Goal: Task Accomplishment & Management: Manage account settings

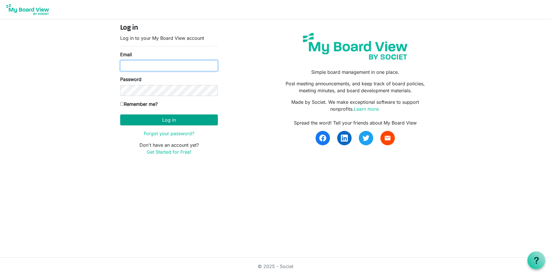
type input "[EMAIL_ADDRESS][DOMAIN_NAME]"
click at [159, 118] on button "Log in" at bounding box center [169, 119] width 98 height 11
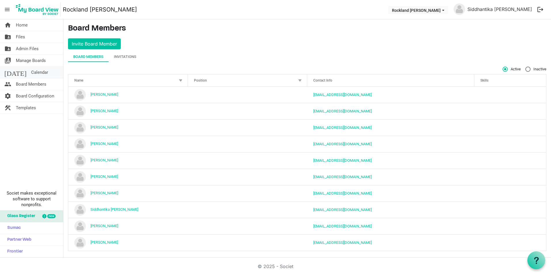
click at [31, 70] on span "Calendar" at bounding box center [39, 73] width 17 height 12
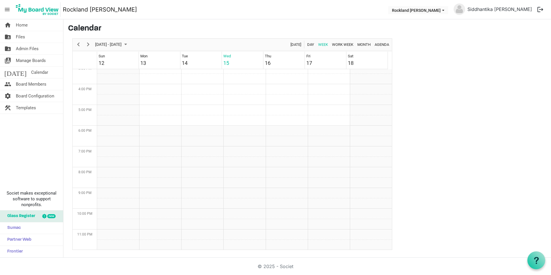
scroll to position [317, 0]
click at [86, 43] on span "Next" at bounding box center [88, 44] width 7 height 7
click at [28, 35] on link "folder_shared Files" at bounding box center [31, 37] width 63 height 12
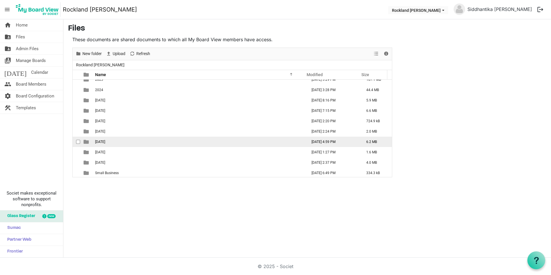
scroll to position [6, 0]
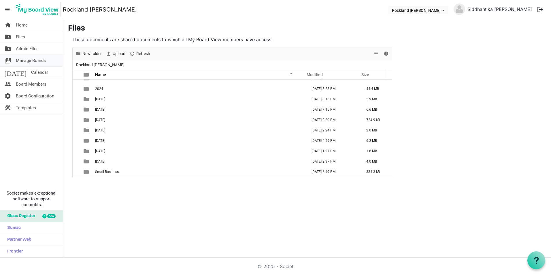
click at [38, 59] on span "Manage Boards" at bounding box center [31, 61] width 30 height 12
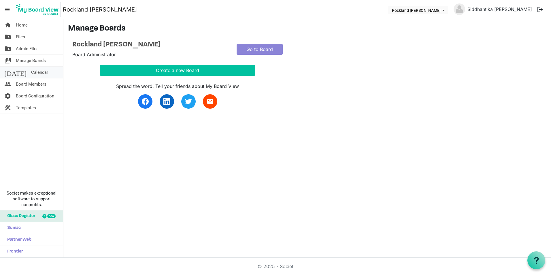
click at [40, 74] on link "[DATE] Calendar" at bounding box center [31, 73] width 63 height 12
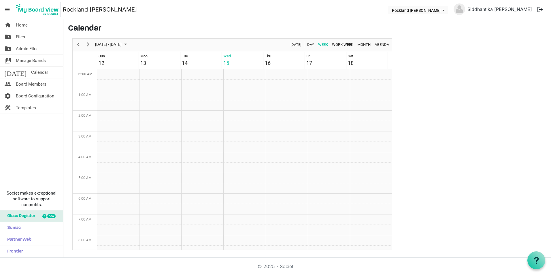
scroll to position [187, 0]
click at [42, 84] on span "Board Members" at bounding box center [31, 84] width 31 height 12
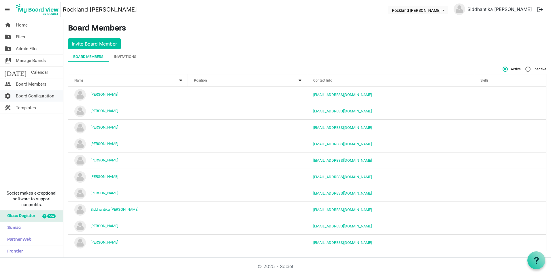
click at [42, 94] on span "Board Configuration" at bounding box center [35, 96] width 38 height 12
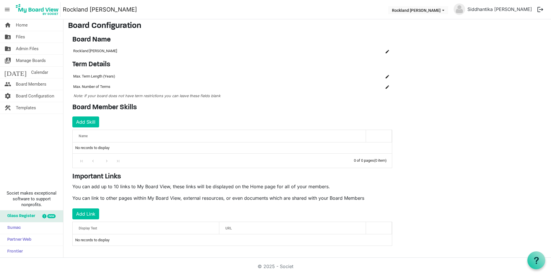
scroll to position [5, 0]
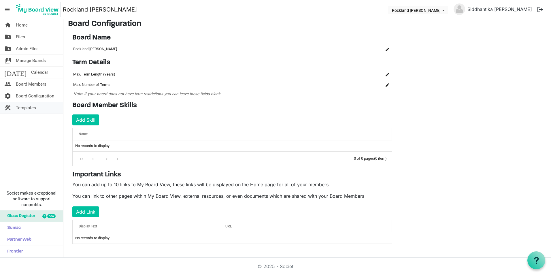
click at [36, 105] on link "construction Templates" at bounding box center [31, 108] width 63 height 12
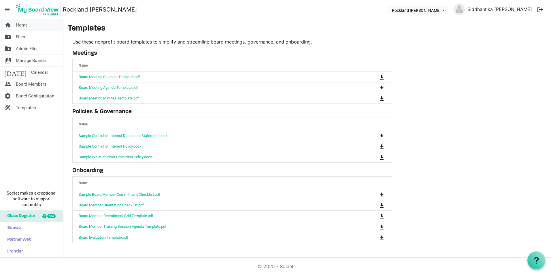
click at [16, 25] on span "Home" at bounding box center [22, 25] width 12 height 12
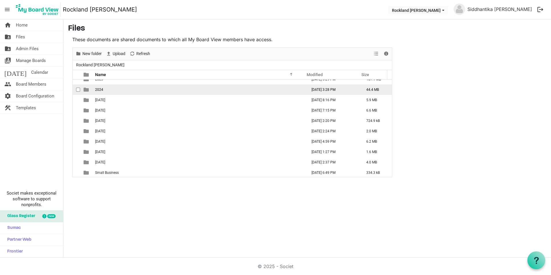
scroll to position [6, 0]
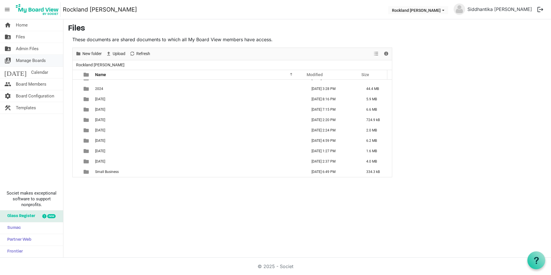
click at [31, 61] on span "Manage Boards" at bounding box center [31, 61] width 30 height 12
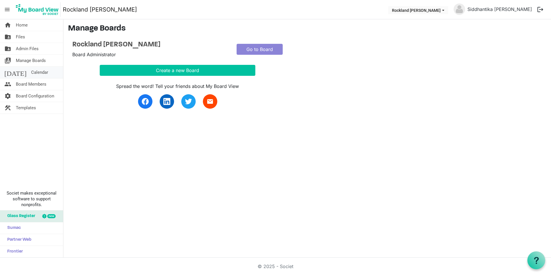
click at [33, 69] on span "Calendar" at bounding box center [39, 73] width 17 height 12
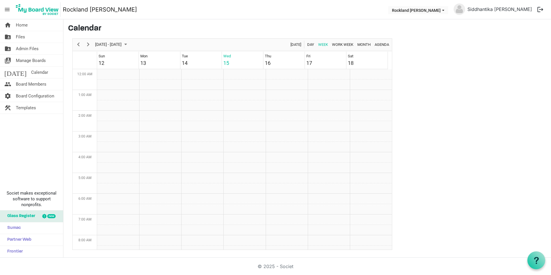
scroll to position [187, 0]
click at [35, 84] on span "Board Members" at bounding box center [31, 84] width 31 height 12
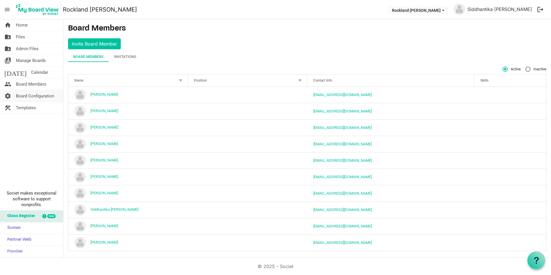
click at [38, 96] on span "Board Configuration" at bounding box center [35, 96] width 38 height 12
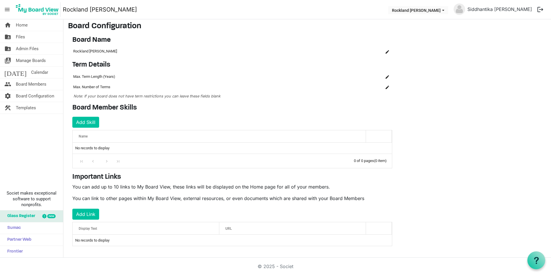
scroll to position [5, 0]
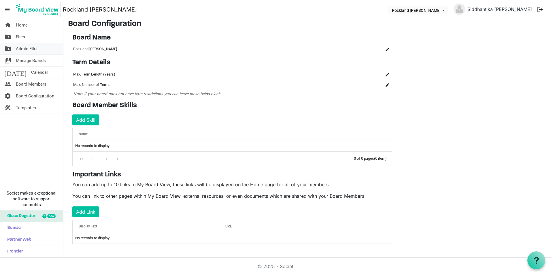
click at [37, 49] on span "Admin Files" at bounding box center [27, 49] width 23 height 12
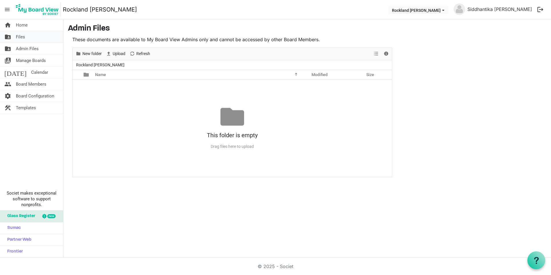
click at [23, 38] on span "Files" at bounding box center [20, 37] width 9 height 12
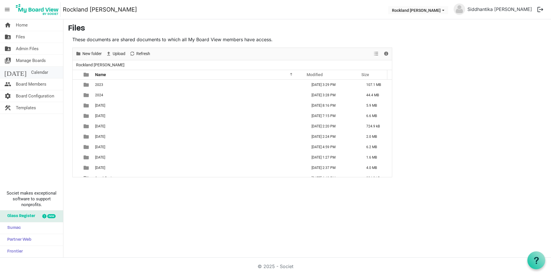
click at [31, 73] on span "Calendar" at bounding box center [39, 73] width 17 height 12
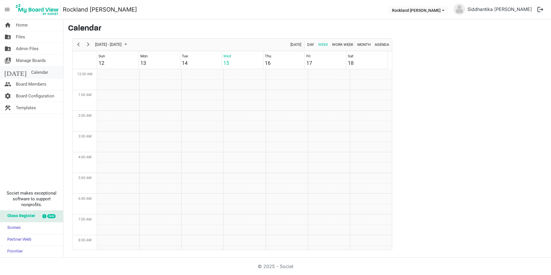
scroll to position [187, 0]
click at [24, 23] on span "Home" at bounding box center [22, 25] width 12 height 12
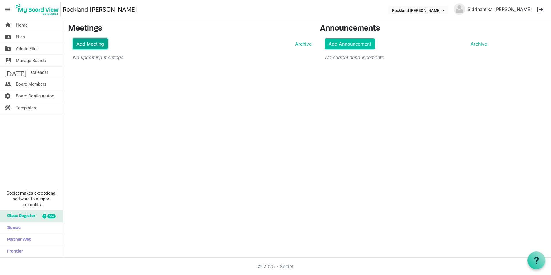
click at [86, 43] on link "Add Meeting" at bounding box center [90, 43] width 35 height 11
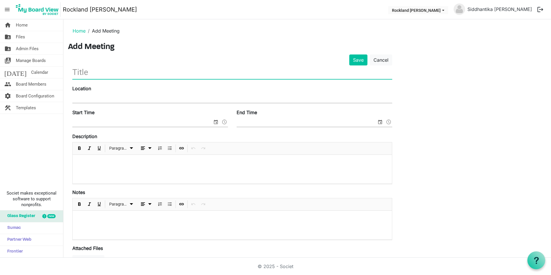
click at [105, 76] on input "text" at bounding box center [232, 72] width 320 height 14
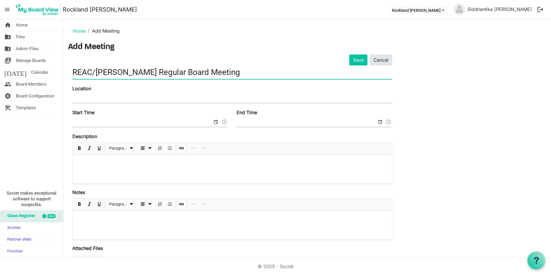
type input "REAC/IDA Regular Board Meeting"
click at [389, 59] on link "Cancel" at bounding box center [381, 59] width 22 height 11
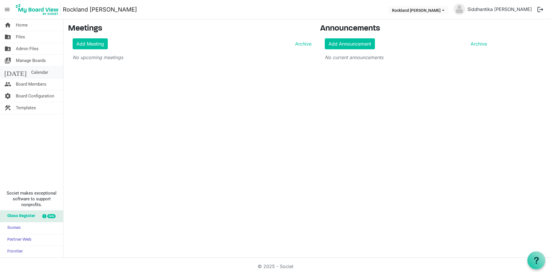
click at [31, 69] on span "Calendar" at bounding box center [39, 73] width 17 height 12
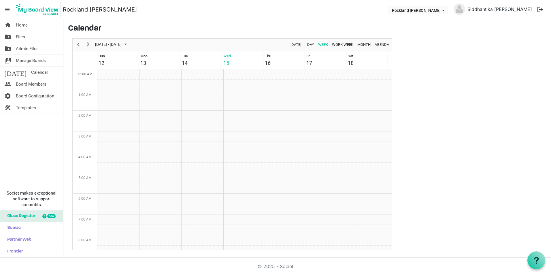
scroll to position [187, 0]
click at [122, 44] on span "October 12 - 18, 2025" at bounding box center [108, 44] width 28 height 7
click at [104, 58] on div "October 2025" at bounding box center [104, 60] width 12 height 12
click at [103, 109] on span "Sep" at bounding box center [104, 109] width 13 height 13
click at [130, 108] on span "24" at bounding box center [128, 108] width 9 height 9
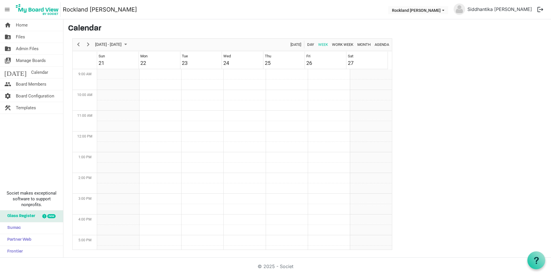
click at [82, 43] on div "previous period" at bounding box center [78, 45] width 10 height 12
click at [95, 42] on span "September 14 - 20, 2025" at bounding box center [108, 44] width 28 height 7
click at [91, 45] on span "Next" at bounding box center [88, 44] width 7 height 7
click at [383, 46] on span "Agenda" at bounding box center [382, 44] width 16 height 7
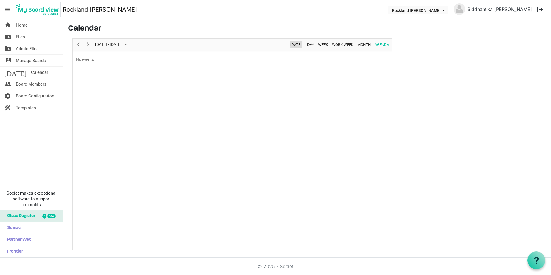
click at [300, 44] on span "Today" at bounding box center [296, 44] width 12 height 7
click at [78, 43] on span "Previous" at bounding box center [78, 44] width 7 height 7
click at [80, 43] on span "Previous" at bounding box center [78, 44] width 7 height 7
click at [313, 45] on span "Day" at bounding box center [311, 44] width 8 height 7
click at [325, 43] on span "Week" at bounding box center [322, 44] width 11 height 7
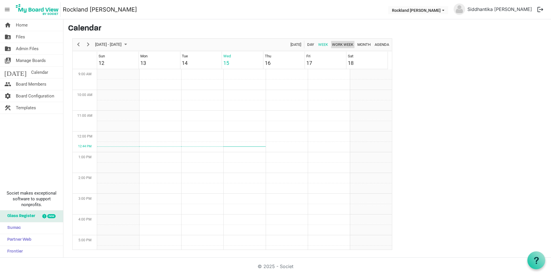
click at [340, 45] on span "Work Week" at bounding box center [342, 44] width 22 height 7
click at [326, 45] on span "Week" at bounding box center [322, 44] width 11 height 7
click at [40, 71] on link "today Calendar" at bounding box center [31, 73] width 63 height 12
click at [40, 61] on span "Manage Boards" at bounding box center [31, 61] width 30 height 12
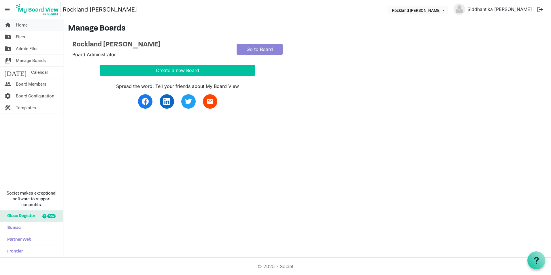
click at [31, 23] on link "home Home" at bounding box center [31, 25] width 63 height 12
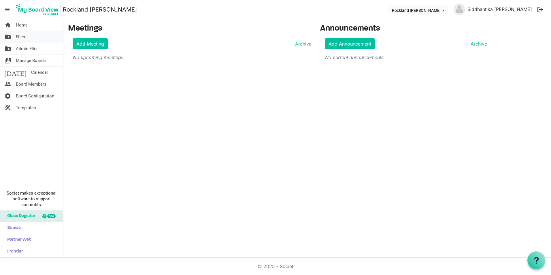
click at [25, 33] on span "Files" at bounding box center [20, 37] width 9 height 12
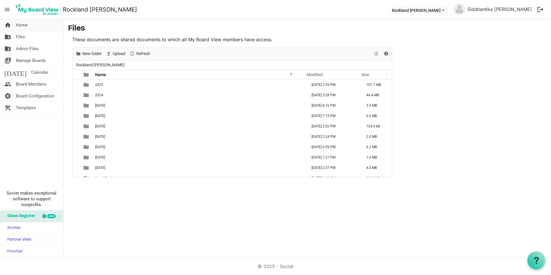
click at [27, 24] on span "Home" at bounding box center [22, 25] width 12 height 12
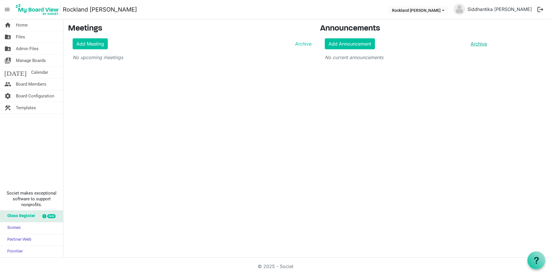
click at [485, 43] on link "Archive" at bounding box center [477, 43] width 19 height 7
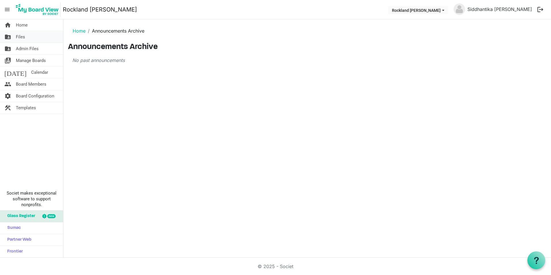
click at [33, 33] on link "folder_shared Files" at bounding box center [31, 37] width 63 height 12
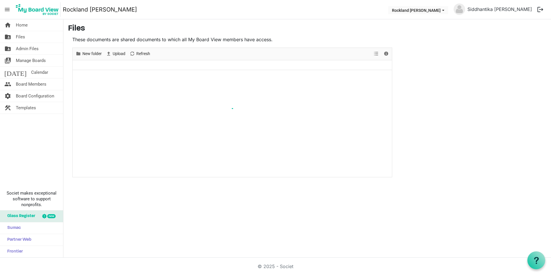
click at [37, 21] on link "home Home" at bounding box center [31, 25] width 63 height 12
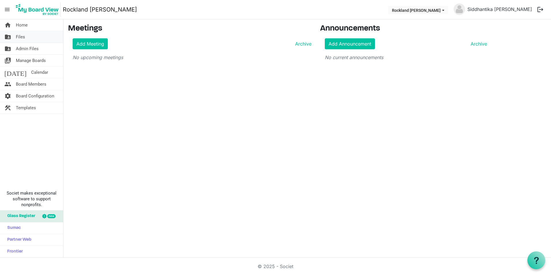
click at [32, 35] on link "folder_shared Files" at bounding box center [31, 37] width 63 height 12
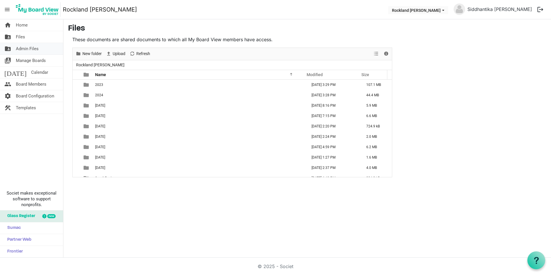
click at [33, 48] on span "Admin Files" at bounding box center [27, 49] width 23 height 12
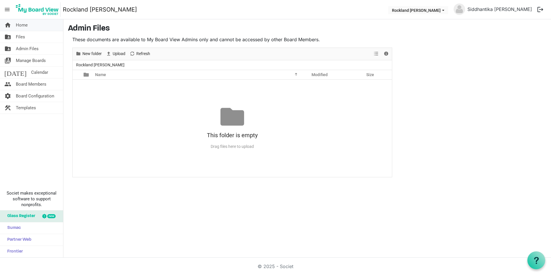
click at [33, 28] on link "home Home" at bounding box center [31, 25] width 63 height 12
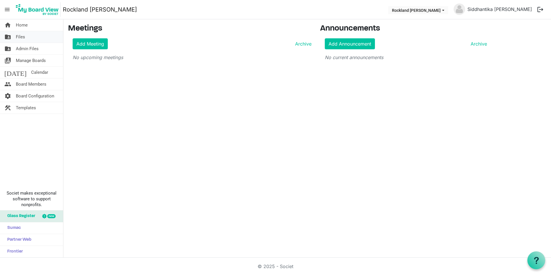
click at [40, 38] on link "folder_shared Files" at bounding box center [31, 37] width 63 height 12
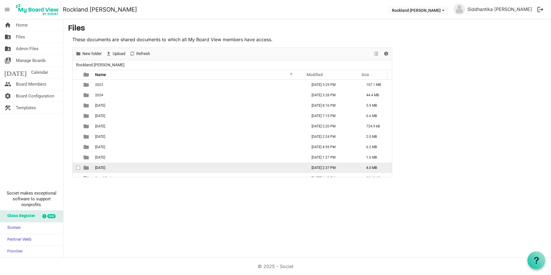
click at [138, 165] on td "[DATE]" at bounding box center [199, 167] width 212 height 10
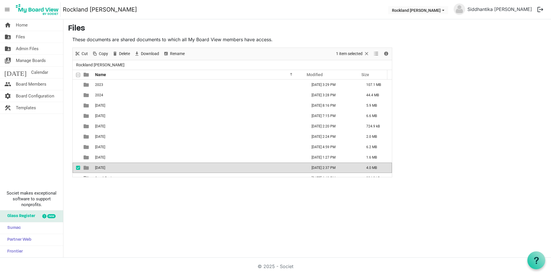
click at [138, 165] on td "[DATE]" at bounding box center [199, 167] width 212 height 10
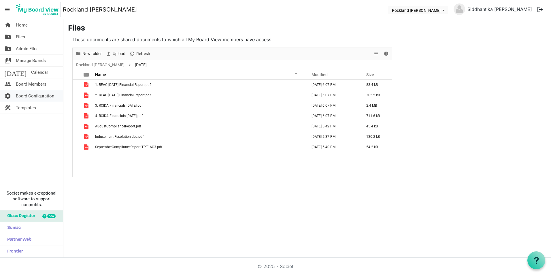
click at [33, 101] on span "Board Configuration" at bounding box center [35, 96] width 38 height 12
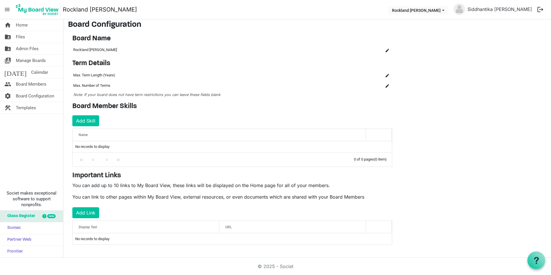
scroll to position [5, 0]
click at [31, 112] on span "Templates" at bounding box center [26, 108] width 20 height 12
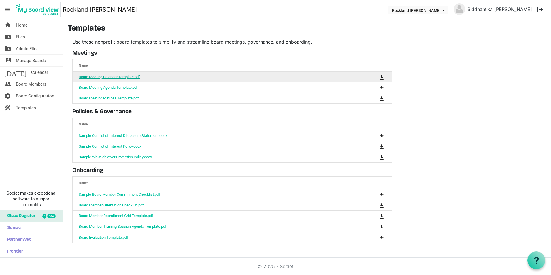
click at [139, 76] on link "Board Meeting Calendar Template.pdf" at bounding box center [109, 77] width 61 height 4
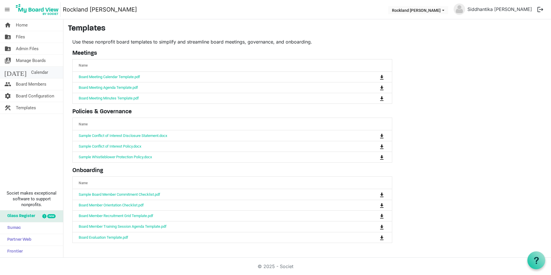
click at [36, 73] on link "[DATE] Calendar" at bounding box center [31, 73] width 63 height 12
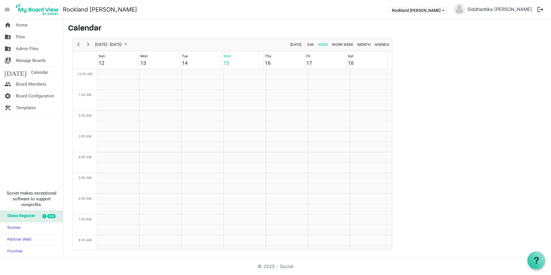
scroll to position [187, 0]
click at [92, 44] on div "next period" at bounding box center [88, 45] width 10 height 12
click at [92, 45] on div "next period" at bounding box center [88, 45] width 10 height 12
click at [92, 46] on div "next period" at bounding box center [88, 45] width 10 height 12
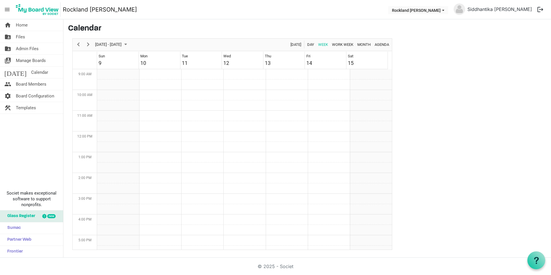
click at [92, 46] on div "next period" at bounding box center [88, 45] width 10 height 12
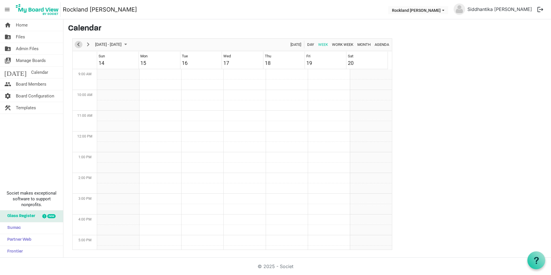
click at [77, 45] on span "Previous" at bounding box center [78, 44] width 7 height 7
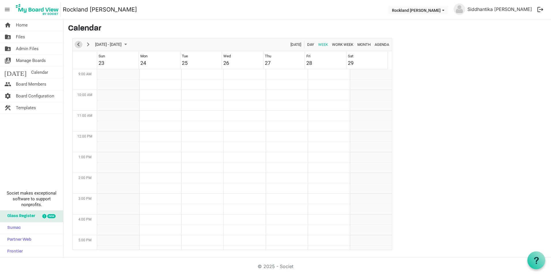
click at [77, 45] on span "Previous" at bounding box center [78, 44] width 7 height 7
click at [31, 26] on link "home Home" at bounding box center [31, 25] width 63 height 12
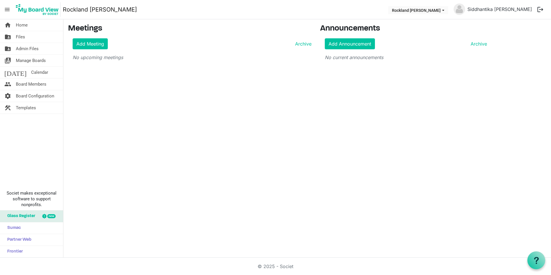
click at [7, 11] on span "menu" at bounding box center [7, 9] width 11 height 11
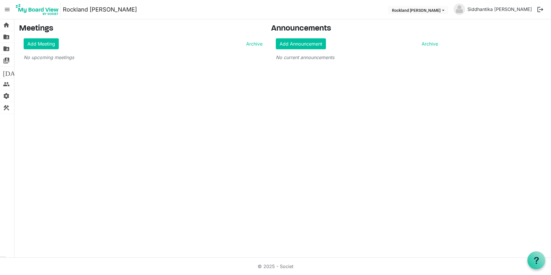
click at [7, 11] on span "menu" at bounding box center [7, 9] width 11 height 11
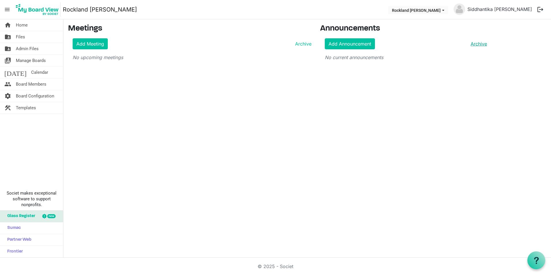
click at [482, 46] on link "Archive" at bounding box center [477, 43] width 19 height 7
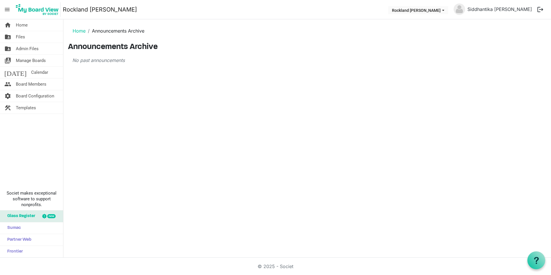
click at [122, 29] on li "Announcements Archive" at bounding box center [115, 30] width 59 height 7
click at [101, 27] on li "Announcements Archive" at bounding box center [115, 30] width 59 height 7
click at [77, 30] on link "Home" at bounding box center [79, 31] width 13 height 6
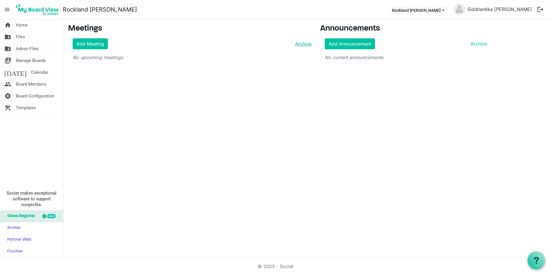
click at [310, 47] on link "Archive" at bounding box center [302, 43] width 19 height 7
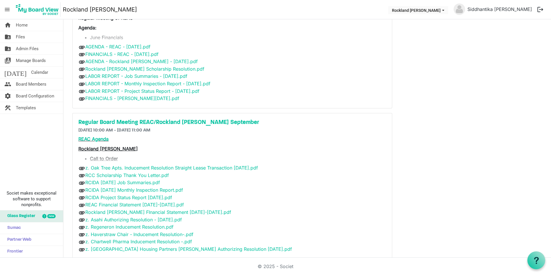
scroll to position [115, 0]
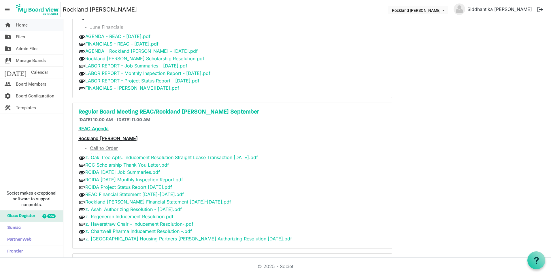
click at [22, 24] on span "Home" at bounding box center [22, 25] width 12 height 12
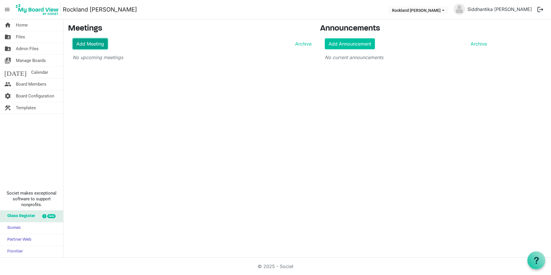
click at [106, 39] on link "Add Meeting" at bounding box center [90, 43] width 35 height 11
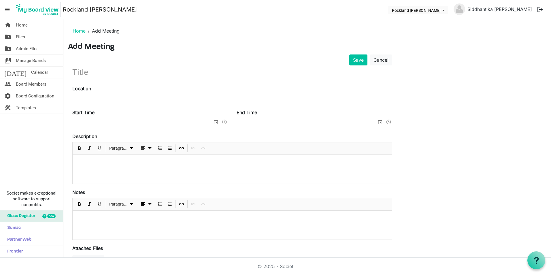
click at [88, 66] on input "text" at bounding box center [232, 72] width 320 height 14
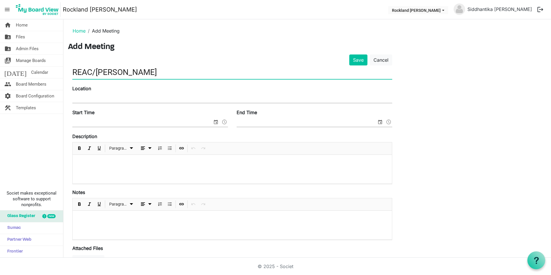
click at [95, 71] on input "REAC/IDA" at bounding box center [232, 72] width 320 height 14
click at [148, 69] on input "REAC/Rockland IDA" at bounding box center [232, 72] width 320 height 14
type input "REAC/Rockland IDA Regular Board Meeting"
click at [120, 97] on input "Location" at bounding box center [232, 98] width 320 height 9
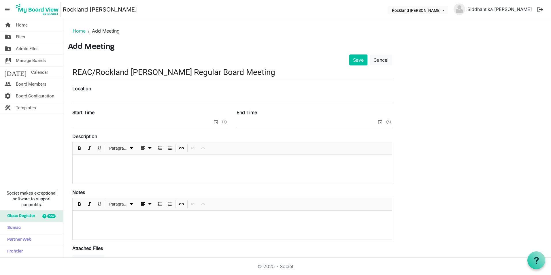
click at [60, 117] on div "home Home folder_shared Files folder_shared Admin Files switch_account Manage B…" at bounding box center [31, 138] width 63 height 238
click at [89, 124] on input "Start Time" at bounding box center [142, 122] width 140 height 9
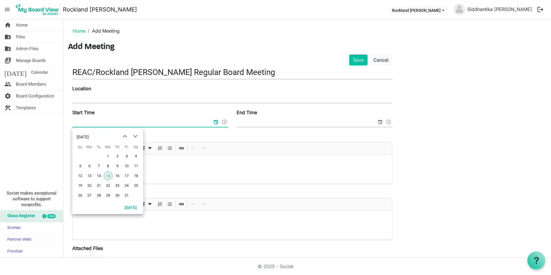
click at [166, 96] on input "Location" at bounding box center [232, 98] width 320 height 9
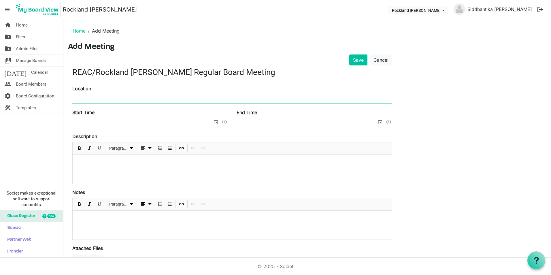
type input "254"
click at [216, 124] on span "select" at bounding box center [215, 121] width 7 height 7
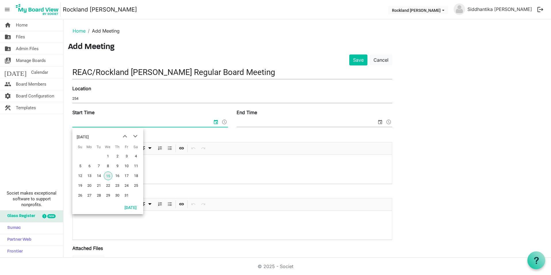
click at [175, 115] on div "Start Time" at bounding box center [150, 118] width 164 height 19
click at [217, 123] on span "select" at bounding box center [215, 121] width 7 height 7
click at [116, 186] on span "23" at bounding box center [117, 185] width 9 height 9
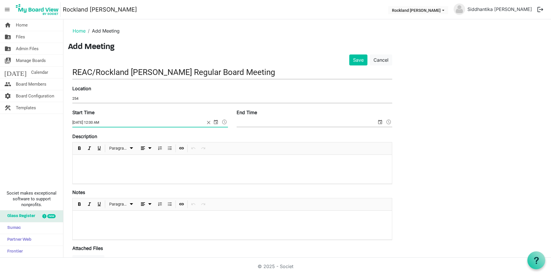
click at [97, 122] on input "10/23/2025 12:00 AM" at bounding box center [138, 122] width 133 height 9
type input "10/23/2025 11:00 AM"
click at [249, 125] on input "End Time" at bounding box center [307, 122] width 140 height 9
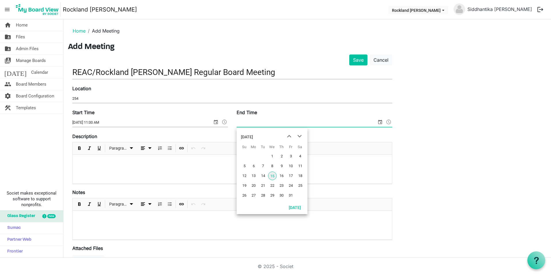
click at [380, 125] on span "select" at bounding box center [380, 121] width 7 height 7
click at [380, 122] on span "select" at bounding box center [380, 121] width 7 height 7
click at [281, 186] on span "23" at bounding box center [281, 185] width 9 height 9
click at [260, 122] on input "10/23/2025 12:00 AM" at bounding box center [303, 122] width 133 height 9
click at [268, 122] on input "10/23/2025 2:00 AM" at bounding box center [303, 122] width 133 height 9
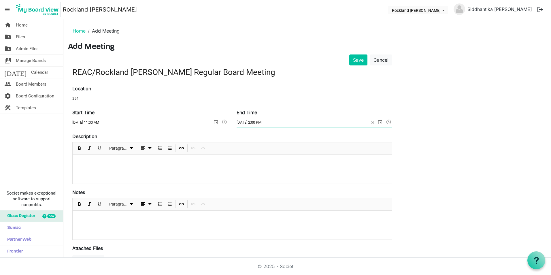
type input "10/23/2025 2:00 PM"
click at [141, 173] on div at bounding box center [232, 169] width 319 height 29
click at [92, 95] on input "254" at bounding box center [232, 98] width 320 height 9
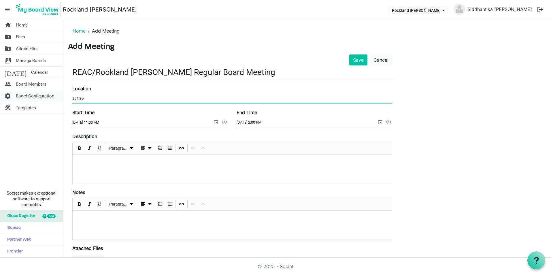
drag, startPoint x: 112, startPoint y: 97, endPoint x: 58, endPoint y: 99, distance: 53.3
click at [58, 99] on div "home Home folder_shared Files folder_shared Admin Files switch_account Manage B…" at bounding box center [275, 138] width 551 height 238
paste input "uth Main Street Suite 410 New City, NY 10956"
click at [126, 99] on input "254 South Main Street Suite 410 New City, NY 10956" at bounding box center [232, 98] width 320 height 9
drag, startPoint x: 164, startPoint y: 98, endPoint x: 127, endPoint y: 99, distance: 37.2
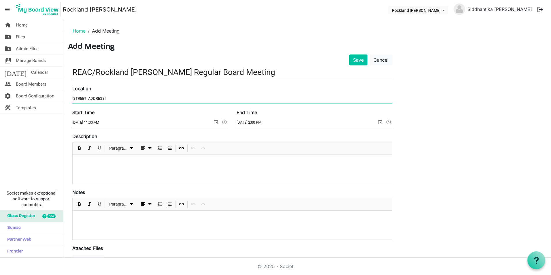
click at [127, 99] on input "254 South Main Street, Suite 410 New City, NY 10956" at bounding box center [232, 98] width 320 height 9
type input "254 South Main Street, Suite 410, New City, NY 10956"
click at [95, 158] on div at bounding box center [232, 169] width 319 height 29
click at [353, 60] on button "Save" at bounding box center [358, 59] width 18 height 11
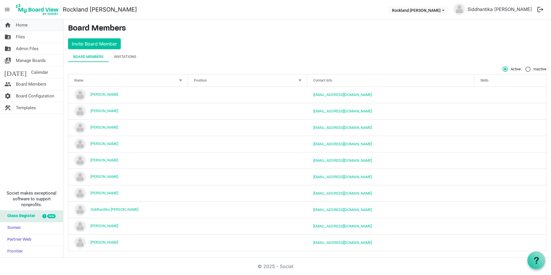
click at [33, 29] on link "home Home" at bounding box center [31, 25] width 63 height 12
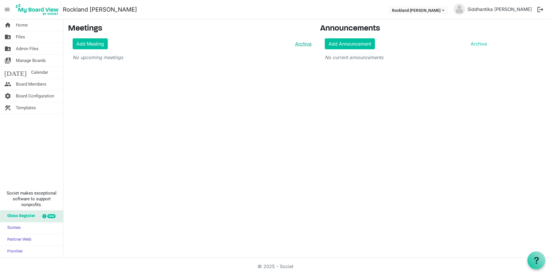
click at [307, 47] on link "Archive" at bounding box center [302, 43] width 19 height 7
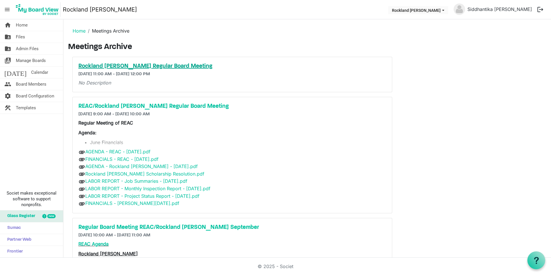
click at [103, 64] on h5 "Rockland IDA Regular Board Meeting" at bounding box center [232, 66] width 308 height 7
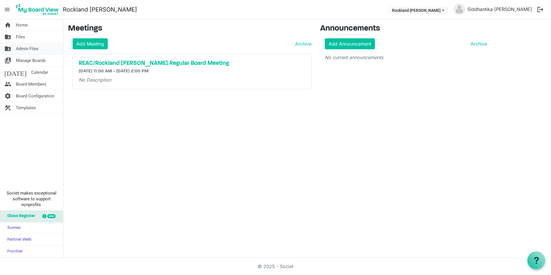
click at [24, 46] on span "Admin Files" at bounding box center [27, 49] width 23 height 12
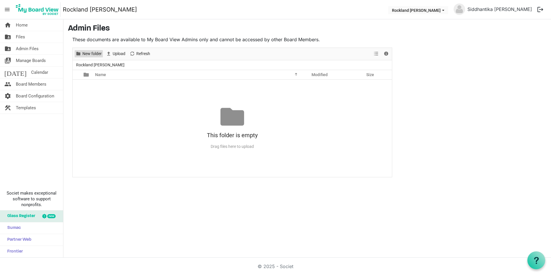
click at [99, 51] on span "New folder" at bounding box center [92, 53] width 20 height 7
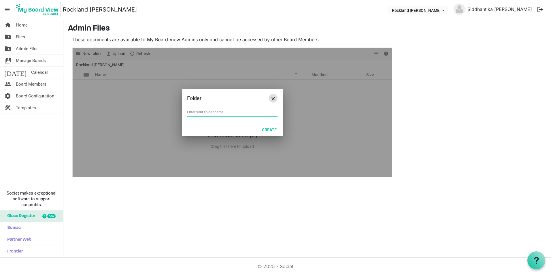
click at [275, 100] on button "Close" at bounding box center [273, 98] width 9 height 9
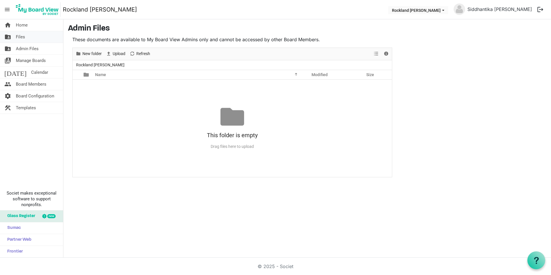
click at [17, 35] on span "Files" at bounding box center [20, 37] width 9 height 12
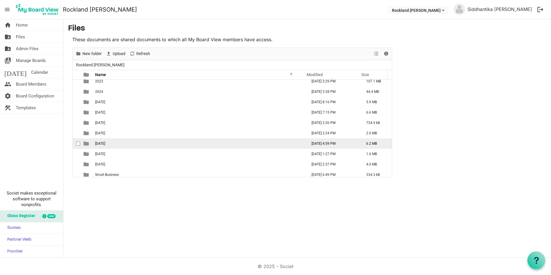
scroll to position [6, 0]
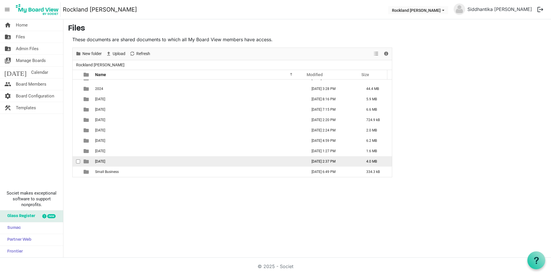
click at [130, 162] on td "[DATE]" at bounding box center [199, 161] width 212 height 10
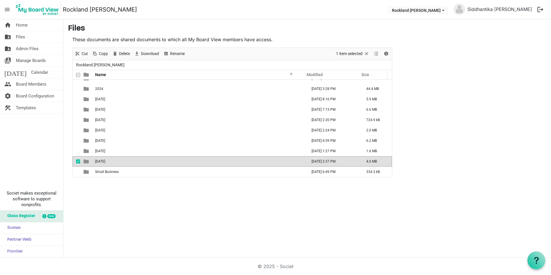
click at [130, 162] on td "[DATE]" at bounding box center [199, 161] width 212 height 10
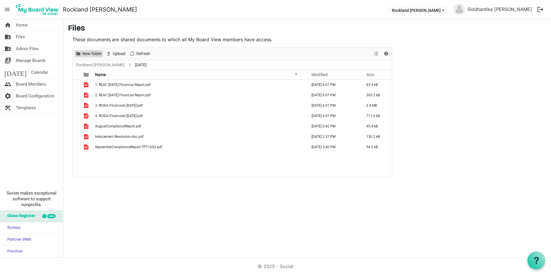
click at [86, 53] on span "New folder" at bounding box center [92, 53] width 20 height 7
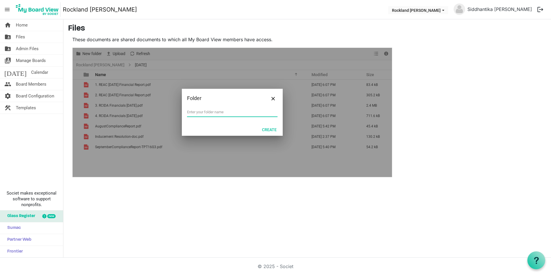
click at [224, 112] on input "text" at bounding box center [232, 112] width 90 height 9
type input "October"
click at [274, 100] on button "Close" at bounding box center [273, 98] width 9 height 9
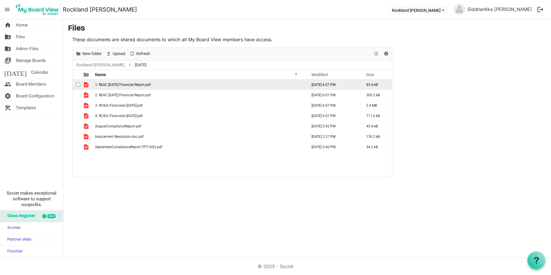
click at [117, 84] on span "1. REAC July 2025 Financial Report.pdf" at bounding box center [123, 85] width 56 height 4
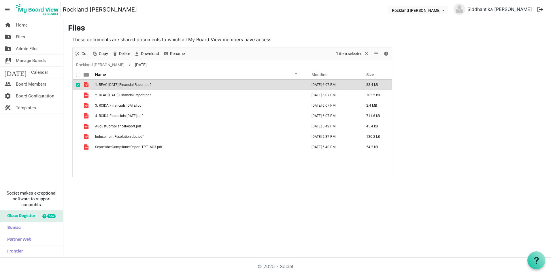
click at [117, 84] on span "1. REAC [DATE] Financial Report.pdf" at bounding box center [123, 85] width 56 height 4
click at [79, 82] on div "checkbox" at bounding box center [79, 85] width 7 height 6
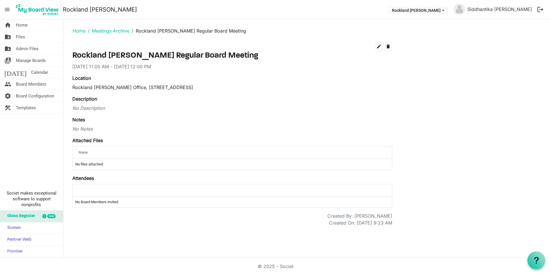
click at [90, 105] on div "No Description" at bounding box center [232, 108] width 320 height 7
click at [377, 48] on span "edit" at bounding box center [378, 46] width 5 height 5
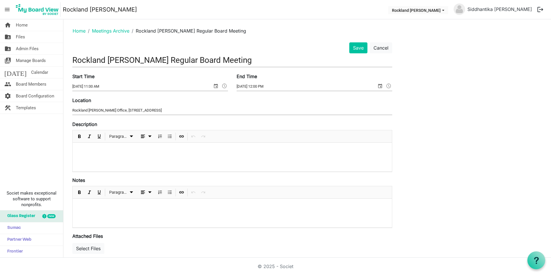
click at [160, 153] on p at bounding box center [232, 150] width 310 height 6
drag, startPoint x: 103, startPoint y: 150, endPoint x: 65, endPoint y: 150, distance: 38.3
click at [65, 150] on main "Home Meetings Archive Rockland [PERSON_NAME] Regular Board Meeting Save Cancel …" at bounding box center [306, 194] width 487 height 351
click at [184, 137] on span "Insert Link" at bounding box center [181, 136] width 7 height 7
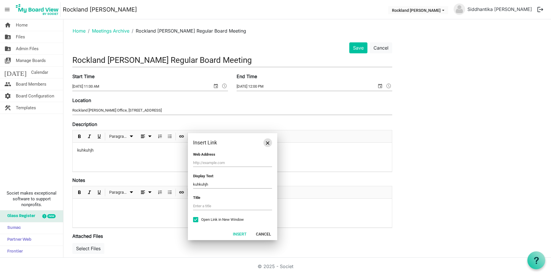
click at [269, 143] on span "Close" at bounding box center [267, 142] width 3 height 3
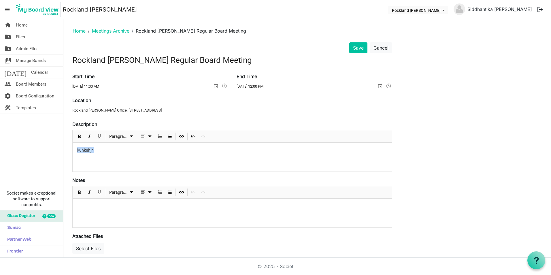
drag, startPoint x: 116, startPoint y: 145, endPoint x: 34, endPoint y: 146, distance: 81.8
click at [34, 146] on div "home Home folder_shared Files folder_shared Admin Files switch_account Manage B…" at bounding box center [275, 138] width 551 height 238
click at [364, 49] on button "Save" at bounding box center [358, 47] width 18 height 11
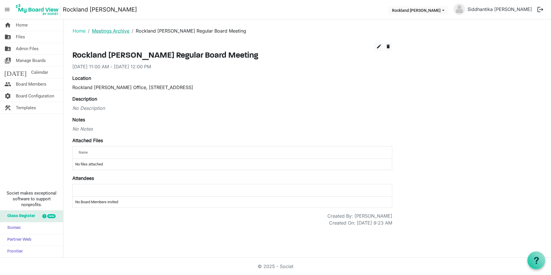
click at [101, 31] on link "Meetings Archive" at bounding box center [110, 31] width 37 height 6
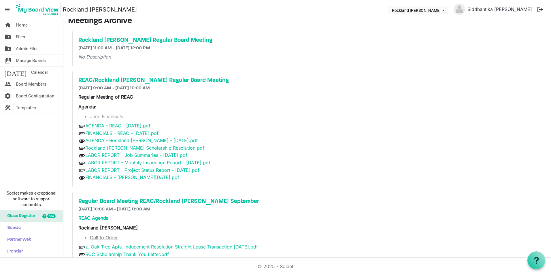
scroll to position [58, 0]
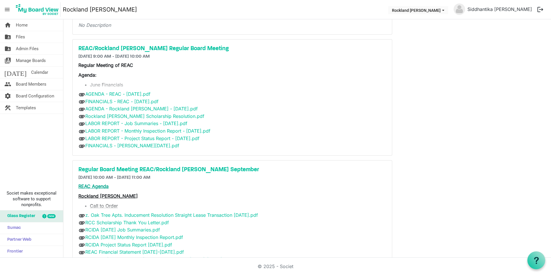
click at [84, 185] on link "REAC Agenda" at bounding box center [93, 186] width 30 height 6
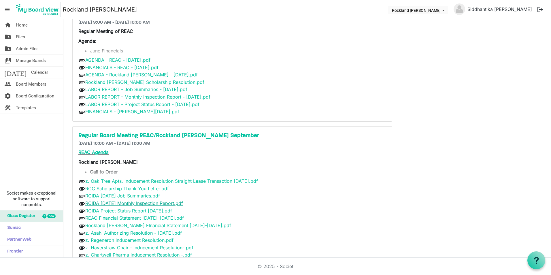
scroll to position [115, 0]
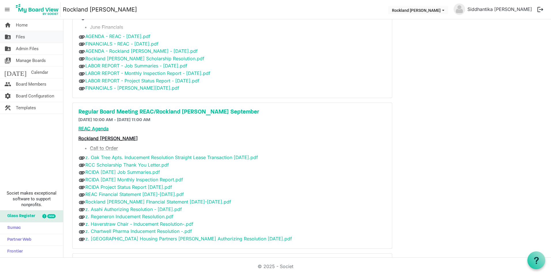
click at [21, 32] on span "Files" at bounding box center [20, 37] width 9 height 12
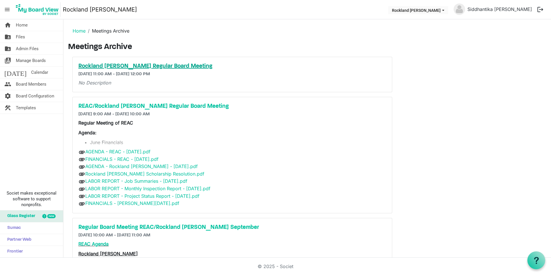
click at [142, 65] on h5 "Rockland [PERSON_NAME] Regular Board Meeting" at bounding box center [232, 66] width 308 height 7
click at [156, 66] on h5 "Rockland [PERSON_NAME] Regular Board Meeting" at bounding box center [232, 66] width 308 height 7
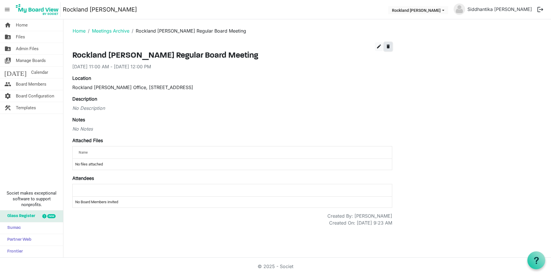
click at [389, 46] on span "delete" at bounding box center [387, 46] width 5 height 5
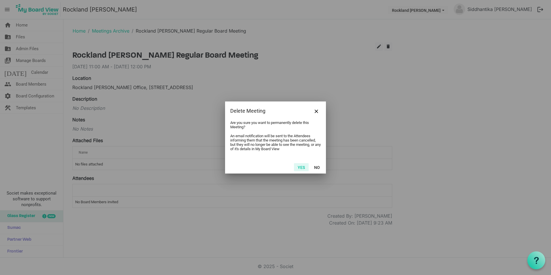
click at [306, 168] on button "Yes" at bounding box center [301, 167] width 15 height 8
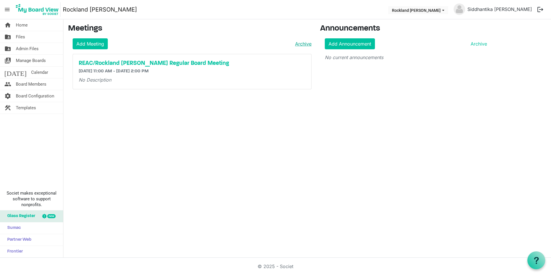
click at [304, 42] on link "Archive" at bounding box center [302, 43] width 19 height 7
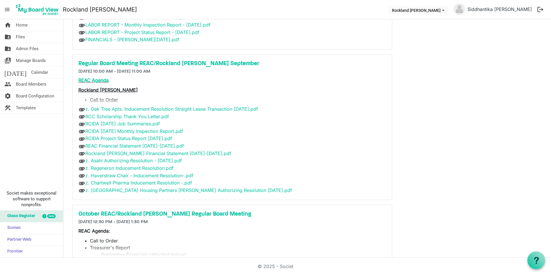
scroll to position [144, 0]
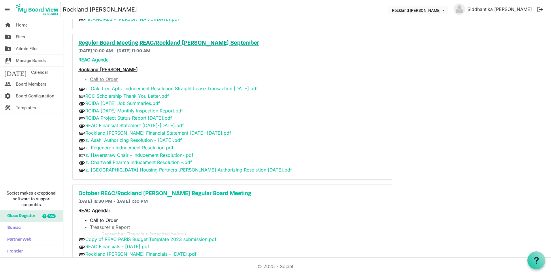
click at [125, 43] on h5 "Regular Board Meeting REAC/Rockland [PERSON_NAME] September" at bounding box center [232, 43] width 308 height 7
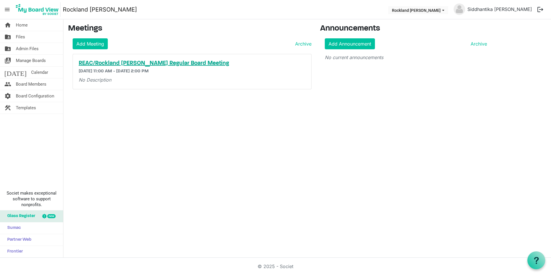
click at [139, 62] on h5 "REAC/Rockland IDA Regular Board Meeting" at bounding box center [192, 63] width 227 height 7
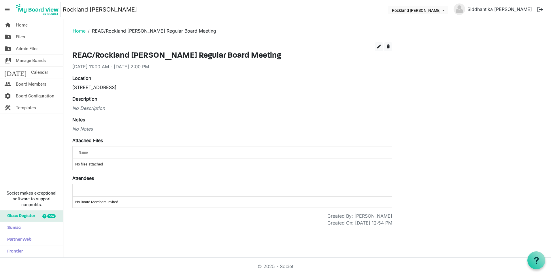
click at [112, 151] on div "Name" at bounding box center [214, 152] width 275 height 8
click at [110, 160] on td "No files attached" at bounding box center [232, 164] width 319 height 11
click at [93, 138] on label "Attached Files" at bounding box center [87, 140] width 31 height 7
click at [376, 46] on button "edit" at bounding box center [379, 46] width 8 height 9
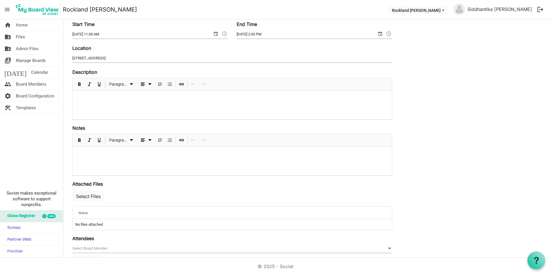
scroll to position [86, 0]
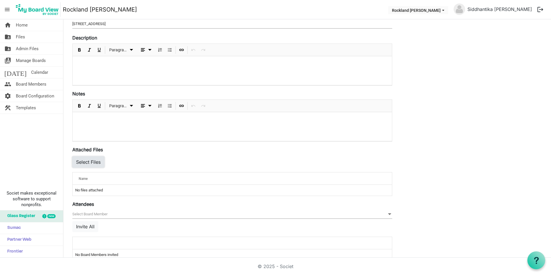
click at [96, 162] on button "Select Files" at bounding box center [88, 161] width 32 height 11
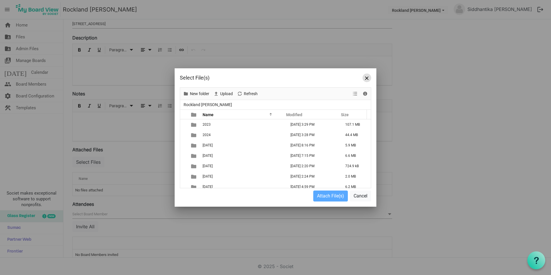
click at [366, 80] on button "Close" at bounding box center [366, 77] width 9 height 9
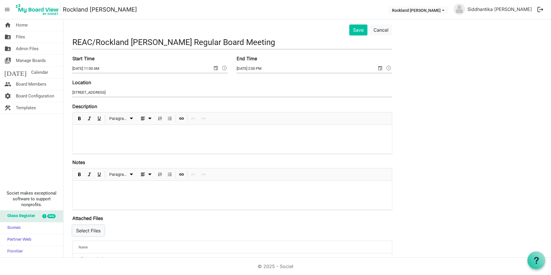
scroll to position [0, 0]
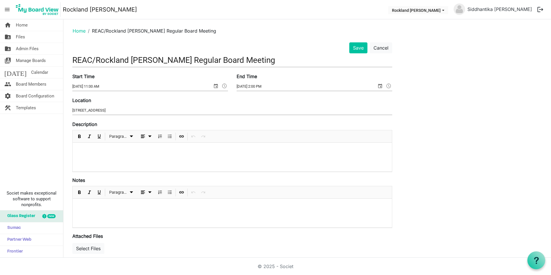
click at [128, 149] on p at bounding box center [232, 150] width 310 height 6
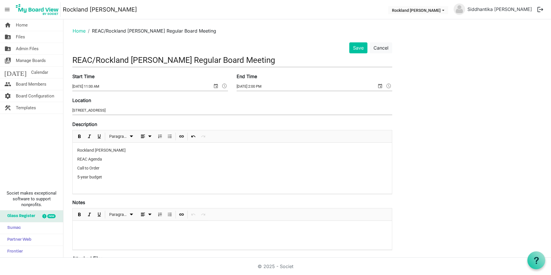
click at [111, 176] on p "5-year budget" at bounding box center [232, 177] width 310 height 6
drag, startPoint x: 137, startPoint y: 183, endPoint x: 114, endPoint y: 186, distance: 23.1
click at [114, 186] on div "Rockland IDA Agenda REAC Agenda Call to Order 5-year budget September Financial…" at bounding box center [232, 173] width 319 height 60
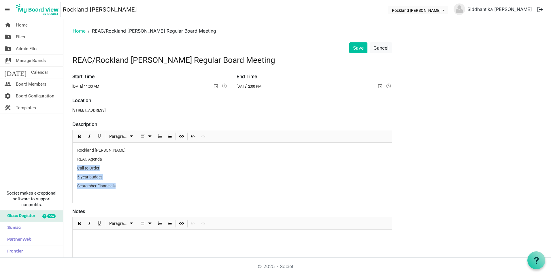
drag, startPoint x: 118, startPoint y: 186, endPoint x: 74, endPoint y: 163, distance: 50.4
click at [74, 163] on div "Rockland IDA Agenda REAC Agenda Call to Order 5-year budget September Financials" at bounding box center [232, 173] width 319 height 60
click at [168, 138] on span "Bulleted List" at bounding box center [169, 136] width 7 height 7
drag, startPoint x: 137, startPoint y: 177, endPoint x: 130, endPoint y: 171, distance: 9.3
click at [137, 177] on li "5-year budget" at bounding box center [238, 177] width 298 height 6
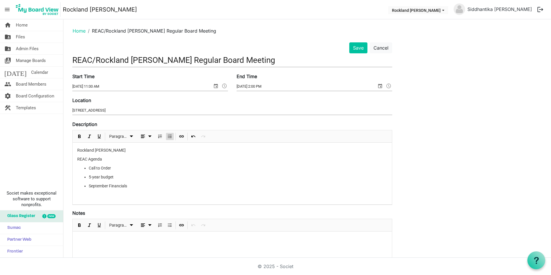
click at [83, 157] on p "REAC Agenda" at bounding box center [232, 159] width 310 height 6
drag, startPoint x: 103, startPoint y: 160, endPoint x: 78, endPoint y: 160, distance: 25.6
click at [78, 160] on p "REAC Agenda" at bounding box center [232, 159] width 310 height 6
click at [180, 137] on span "Insert Link" at bounding box center [181, 136] width 7 height 7
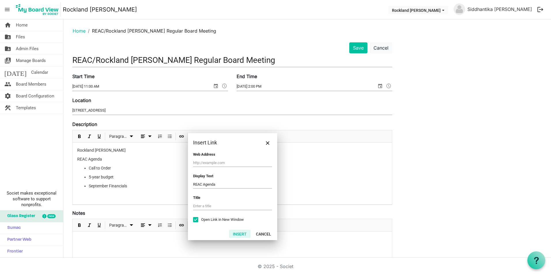
click at [239, 235] on button "Insert" at bounding box center [239, 234] width 21 height 8
click at [268, 142] on span "Close" at bounding box center [267, 142] width 3 height 3
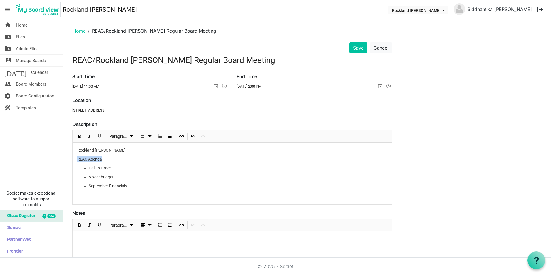
click at [160, 161] on p "REAC Agenda" at bounding box center [232, 159] width 310 height 6
drag, startPoint x: 102, startPoint y: 159, endPoint x: 77, endPoint y: 160, distance: 24.8
click at [77, 160] on div "Rockland IDA Agenda REAC Agenda Call to Order 5-year budget September Financials" at bounding box center [232, 174] width 319 height 62
drag, startPoint x: 83, startPoint y: 160, endPoint x: 175, endPoint y: 200, distance: 100.7
click at [175, 200] on p at bounding box center [232, 197] width 310 height 6
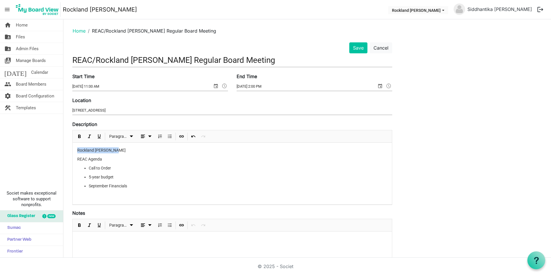
drag, startPoint x: 77, startPoint y: 150, endPoint x: 122, endPoint y: 150, distance: 44.4
click at [122, 150] on p "Rockland IDA Agenda" at bounding box center [232, 150] width 310 height 6
click at [78, 160] on p "REAC Agenda" at bounding box center [232, 159] width 310 height 6
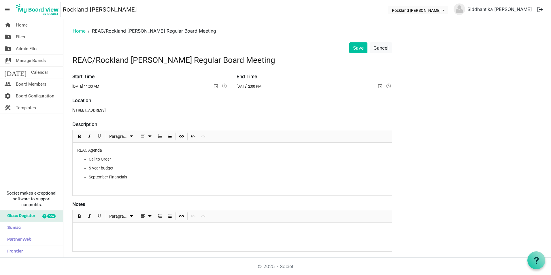
click at [108, 152] on p "REAC Agenda" at bounding box center [232, 150] width 310 height 6
click at [93, 191] on div "REAC Agenda Rockland IDA Agenda Call to Order 5-year budget September Financials" at bounding box center [232, 174] width 319 height 62
click at [136, 187] on li "September Financials" at bounding box center [238, 186] width 298 height 6
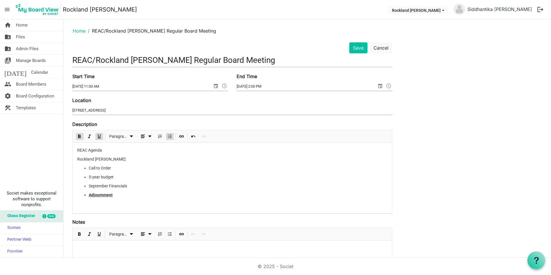
drag, startPoint x: 116, startPoint y: 194, endPoint x: 79, endPoint y: 195, distance: 36.6
click at [79, 195] on ul "Call to Order 5-year budget September Financials Adjournment﻿" at bounding box center [232, 181] width 310 height 33
drag, startPoint x: 98, startPoint y: 185, endPoint x: 89, endPoint y: 186, distance: 9.5
click at [89, 186] on li "September Financials" at bounding box center [238, 186] width 298 height 6
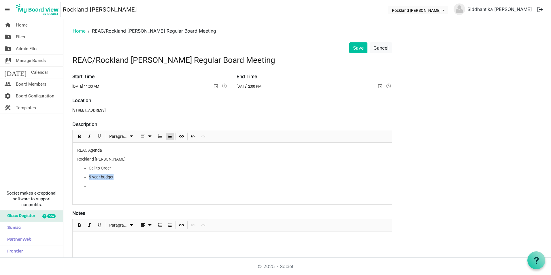
drag, startPoint x: 116, startPoint y: 179, endPoint x: 88, endPoint y: 179, distance: 28.8
click at [88, 179] on ul "Call to Order 5-year budget" at bounding box center [232, 177] width 310 height 24
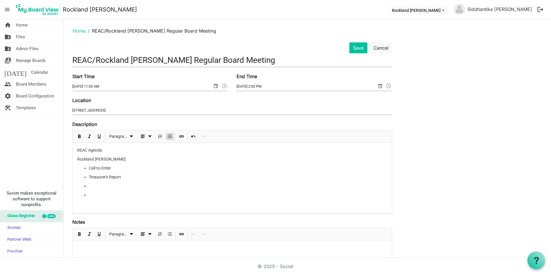
drag, startPoint x: 90, startPoint y: 187, endPoint x: 82, endPoint y: 187, distance: 8.9
click at [82, 187] on ul "Call to Order Treasurer's Report" at bounding box center [232, 181] width 310 height 33
click at [89, 188] on li at bounding box center [238, 186] width 298 height 6
click at [99, 186] on li at bounding box center [238, 186] width 298 height 6
click at [86, 185] on ul "Call to Order Treasurer's Report" at bounding box center [232, 177] width 310 height 24
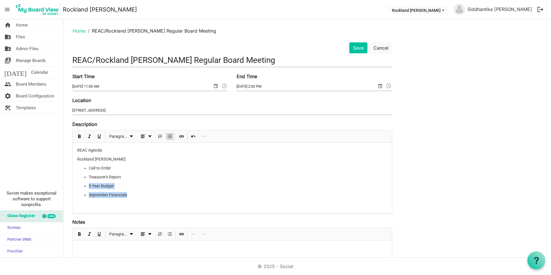
drag, startPoint x: 129, startPoint y: 196, endPoint x: 79, endPoint y: 185, distance: 51.9
click at [79, 185] on ul "Call to Order Treasurer's Report 5 Year Budget September Financials" at bounding box center [232, 181] width 310 height 33
click at [171, 137] on span "Bulleted List" at bounding box center [169, 136] width 7 height 7
click at [160, 137] on span "Numbered List" at bounding box center [159, 136] width 7 height 7
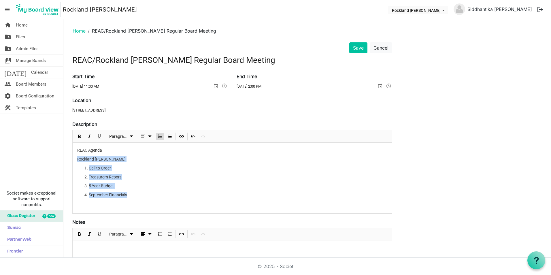
click at [161, 137] on span "Numbered List" at bounding box center [159, 136] width 7 height 7
click at [86, 181] on div "REAC Agenda Rockland IDA Agenda Call to Order Treasurer's Report 5 Year Budget …" at bounding box center [232, 178] width 319 height 71
click at [77, 186] on p "5 Year Budget" at bounding box center [232, 188] width 310 height 6
drag, startPoint x: 127, startPoint y: 177, endPoint x: 88, endPoint y: 169, distance: 39.1
click at [88, 169] on ol "Call to Order Treasurer's Report" at bounding box center [232, 172] width 310 height 15
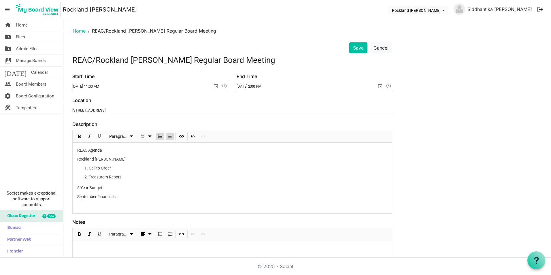
click at [167, 136] on span "Bulleted List" at bounding box center [169, 136] width 7 height 7
click at [136, 185] on p "5 Year Budget" at bounding box center [232, 188] width 310 height 6
drag, startPoint x: 77, startPoint y: 185, endPoint x: 116, endPoint y: 198, distance: 41.4
click at [116, 198] on div "REAC Agenda Rockland IDA Agenda Call to Order Treasurer's Report 5 Year Budget …" at bounding box center [232, 178] width 319 height 71
click at [150, 135] on span "dropdownbutton" at bounding box center [149, 136] width 7 height 7
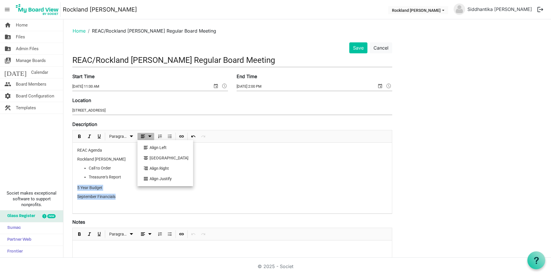
click at [176, 138] on div "Paragraph" at bounding box center [141, 136] width 136 height 12
click at [173, 138] on span "Bulleted List" at bounding box center [169, 136] width 7 height 7
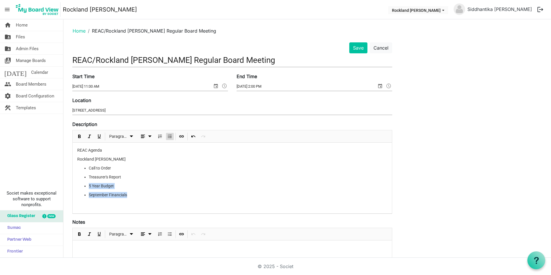
click at [143, 185] on li "5 Year Budget" at bounding box center [238, 186] width 298 height 6
click at [89, 190] on ul "Call to Order Treasurer's Report 5 Year Budget September Financials" at bounding box center [232, 181] width 310 height 33
drag, startPoint x: 89, startPoint y: 185, endPoint x: 150, endPoint y: 203, distance: 63.3
click at [150, 203] on div "REAC Agenda Rockland IDA Agenda Call to Order Treasurer's Report 5 Year Budget …" at bounding box center [232, 178] width 319 height 71
click at [161, 142] on div at bounding box center [160, 136] width 10 height 12
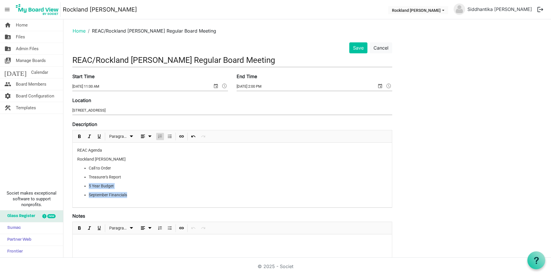
click at [162, 139] on span "Numbered List" at bounding box center [159, 136] width 7 height 7
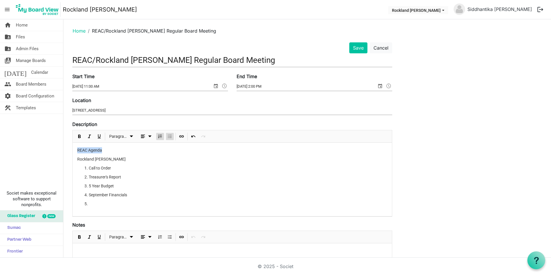
click at [168, 135] on span "Bulleted List" at bounding box center [169, 136] width 7 height 7
click at [147, 185] on li "5 Year Budget" at bounding box center [238, 186] width 298 height 6
click at [87, 204] on ul "Call to Order Treasurer's Report 5 Year Budget September Financials" at bounding box center [232, 186] width 310 height 42
click at [126, 177] on li "Treasurer's Report" at bounding box center [238, 177] width 298 height 6
click at [127, 186] on li "5 Year Budget" at bounding box center [238, 186] width 298 height 6
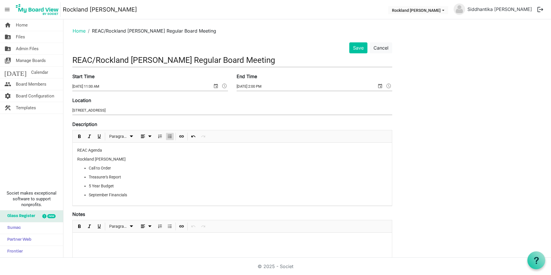
click at [128, 177] on li "Treasurer's Report" at bounding box center [238, 177] width 298 height 6
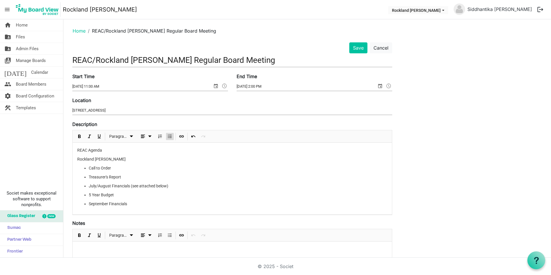
click at [90, 185] on li "July/August Financials (see attached below)" at bounding box center [238, 186] width 298 height 6
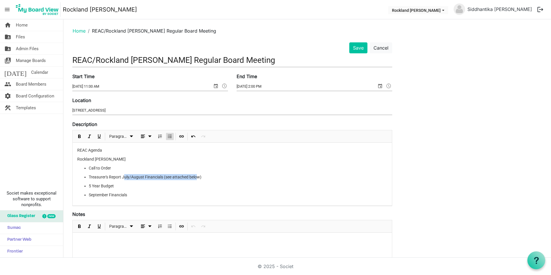
drag, startPoint x: 124, startPoint y: 176, endPoint x: 197, endPoint y: 176, distance: 72.9
click at [197, 176] on li "Treasurer's Report July/August Financials (see attached below)" at bounding box center [238, 177] width 298 height 6
drag, startPoint x: 208, startPoint y: 176, endPoint x: 123, endPoint y: 177, distance: 85.3
click at [123, 177] on li "Treasurer's Report July/August Financials (see attached below)" at bounding box center [238, 177] width 298 height 6
click at [173, 227] on span "Bulleted List" at bounding box center [169, 226] width 7 height 7
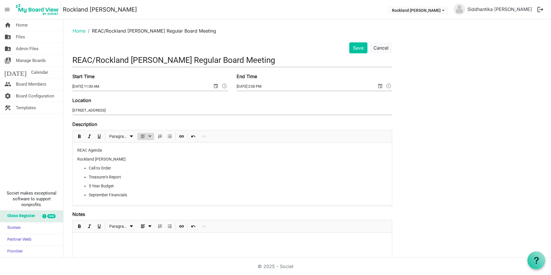
click at [148, 134] on span "dropdownbutton" at bounding box center [149, 136] width 7 height 7
click at [133, 135] on span "Paragraph dropdownbutton" at bounding box center [131, 136] width 7 height 7
click at [167, 159] on p "Rockland IDA Agenda" at bounding box center [232, 159] width 310 height 6
drag, startPoint x: 171, startPoint y: 137, endPoint x: 158, endPoint y: 152, distance: 20.2
click at [155, 156] on p "Rockland IDA Agenda" at bounding box center [232, 159] width 310 height 6
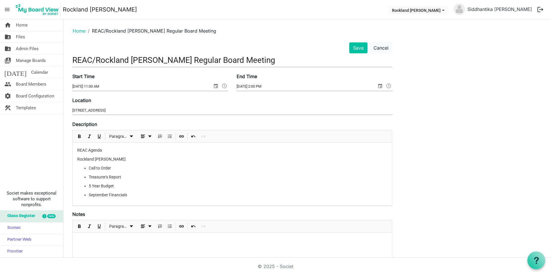
click at [87, 185] on ul "Call to Order Treasurer's Report 5 Year Budget September Financials" at bounding box center [232, 181] width 310 height 33
click at [82, 185] on ul "Call to Order Treasurer's Report 5 Year Budget September Financials" at bounding box center [232, 181] width 310 height 33
drag, startPoint x: 101, startPoint y: 189, endPoint x: 136, endPoint y: 198, distance: 35.9
click at [136, 198] on div "REAC Agenda Rockland IDA Agenda Call to Order Treasurer's Report 5 Year Budget …" at bounding box center [232, 174] width 319 height 63
click at [123, 188] on li "5 Year Budget" at bounding box center [238, 186] width 298 height 6
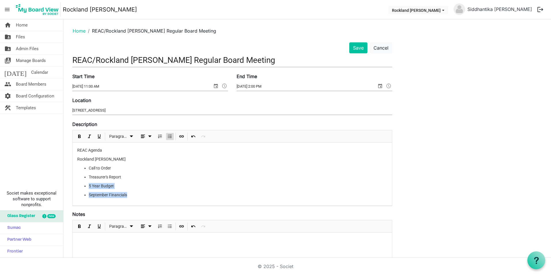
drag, startPoint x: 135, startPoint y: 195, endPoint x: 84, endPoint y: 186, distance: 51.9
click at [84, 186] on ul "Call to Order Treasurer's Report 5 Year Budget September Financials" at bounding box center [232, 181] width 310 height 33
click at [147, 140] on span "dropdownbutton" at bounding box center [149, 136] width 7 height 7
click at [157, 137] on span "Numbered List" at bounding box center [159, 136] width 7 height 7
click at [144, 168] on li "Call to Order" at bounding box center [238, 168] width 298 height 6
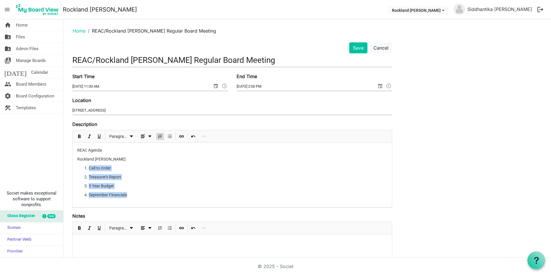
drag, startPoint x: 135, startPoint y: 200, endPoint x: 84, endPoint y: 169, distance: 59.1
click at [84, 169] on div "REAC Agenda Rockland IDA Agenda Call to Order Treasurer's Report 5 Year Budget …" at bounding box center [232, 175] width 319 height 65
click at [170, 136] on span "Bulleted List" at bounding box center [169, 136] width 7 height 7
click at [193, 160] on p "Rockland IDA Agenda" at bounding box center [232, 159] width 310 height 6
click at [82, 185] on ul "Call to Order Treasurer's Report 5 Year Budget September Financials" at bounding box center [232, 181] width 310 height 33
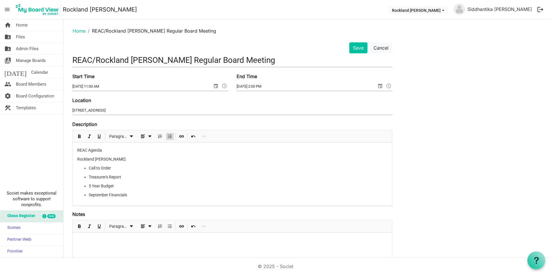
click at [90, 191] on ul "Call to Order Treasurer's Report 5 Year Budget September Financials" at bounding box center [232, 181] width 310 height 33
drag, startPoint x: 88, startPoint y: 186, endPoint x: 131, endPoint y: 193, distance: 43.3
click at [131, 193] on ul "Call to Order Treasurer's Report 5 Year Budget September Financials" at bounding box center [232, 181] width 310 height 33
click at [136, 186] on li "5 Year Budget" at bounding box center [238, 186] width 298 height 6
click at [87, 186] on ul "Call to Order Treasurer's Report 5 Year Budget September Financials" at bounding box center [232, 181] width 310 height 33
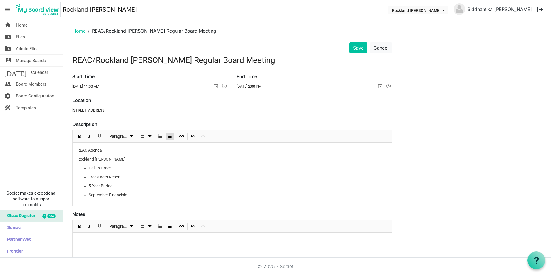
click at [90, 193] on li "September Financials" at bounding box center [238, 195] width 298 height 6
drag, startPoint x: 82, startPoint y: 194, endPoint x: 138, endPoint y: 196, distance: 55.9
click at [138, 196] on ul "Call to Order Treasurer's Report September Financials" at bounding box center [232, 181] width 310 height 33
click at [156, 136] on span "Numbered List" at bounding box center [159, 136] width 7 height 7
click at [158, 135] on span "Numbered List" at bounding box center [159, 136] width 7 height 7
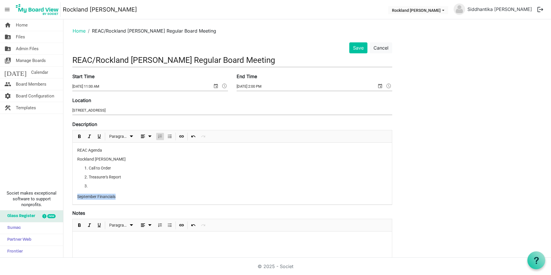
click at [158, 135] on span "Numbered List" at bounding box center [159, 136] width 7 height 7
click at [92, 190] on div "REAC Agenda Rockland IDA Agenda Call to Order Treasurer's Report September Fina…" at bounding box center [232, 174] width 319 height 62
drag, startPoint x: 91, startPoint y: 186, endPoint x: 82, endPoint y: 166, distance: 22.6
click at [82, 166] on ol "Call to Order Treasurer's Report" at bounding box center [232, 177] width 310 height 24
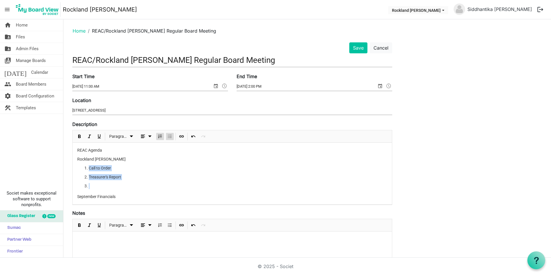
click at [168, 137] on span "Bulleted List" at bounding box center [169, 136] width 7 height 7
click at [170, 136] on span "Bulleted List" at bounding box center [169, 136] width 7 height 7
click at [150, 174] on ul "Call to Order Treasurer's Report" at bounding box center [232, 177] width 310 height 24
click at [91, 185] on li at bounding box center [238, 186] width 298 height 6
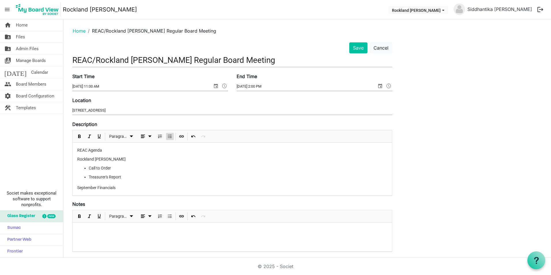
click at [78, 187] on p "September Financials" at bounding box center [232, 188] width 310 height 6
drag, startPoint x: 326, startPoint y: 122, endPoint x: 140, endPoint y: 186, distance: 197.3
click at [140, 186] on p "September Financials" at bounding box center [232, 188] width 310 height 6
click at [78, 189] on p "September Financials" at bounding box center [232, 188] width 310 height 6
click at [135, 187] on p "September Financials" at bounding box center [232, 188] width 310 height 6
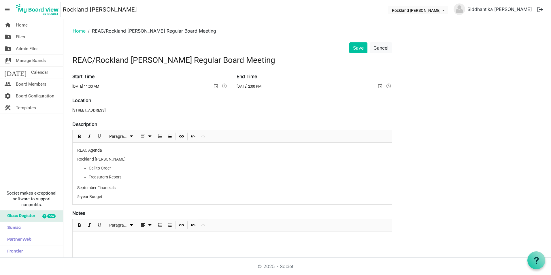
drag, startPoint x: 120, startPoint y: 196, endPoint x: 93, endPoint y: 188, distance: 27.6
click at [93, 188] on div "REAC Agenda Rockland IDA Agenda Call to Order Treasurer's Report September Fina…" at bounding box center [232, 174] width 319 height 62
click at [133, 196] on p "5-year Budget" at bounding box center [232, 197] width 310 height 6
drag, startPoint x: 91, startPoint y: 187, endPoint x: 125, endPoint y: 198, distance: 35.0
click at [125, 198] on div "REAC Agenda Rockland IDA Agenda Call to Order Treasurer's Report September Fina…" at bounding box center [232, 174] width 319 height 62
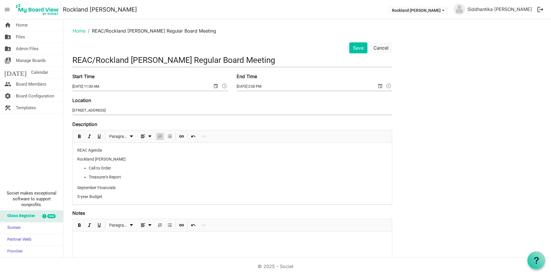
click at [160, 136] on span "Numbered List" at bounding box center [159, 136] width 7 height 7
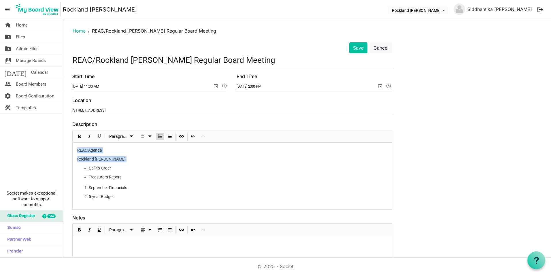
click at [147, 192] on ol "September Financials 5-year Budget" at bounding box center [232, 192] width 310 height 15
click at [103, 187] on li "September Financials" at bounding box center [238, 188] width 298 height 6
drag, startPoint x: 104, startPoint y: 196, endPoint x: 127, endPoint y: 190, distance: 24.1
click at [104, 196] on li "5-year Budget" at bounding box center [238, 197] width 298 height 6
click at [147, 203] on div "REAC Agenda Rockland IDA Agenda Call to Order Treasurer's Report September Fina…" at bounding box center [232, 176] width 319 height 66
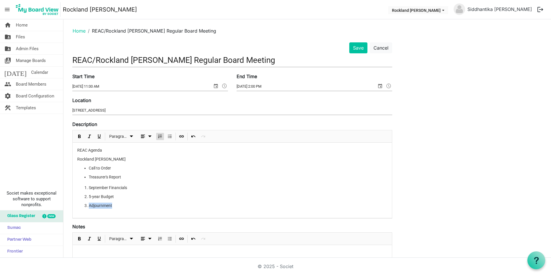
drag, startPoint x: 118, startPoint y: 206, endPoint x: 68, endPoint y: 205, distance: 49.3
click at [68, 205] on div "Save Cancel REAC/Rockland IDA Regular Board Meeting Start Time 10/23/2025 11:00…" at bounding box center [232, 227] width 328 height 370
click at [169, 135] on span "Bulleted List" at bounding box center [169, 136] width 7 height 7
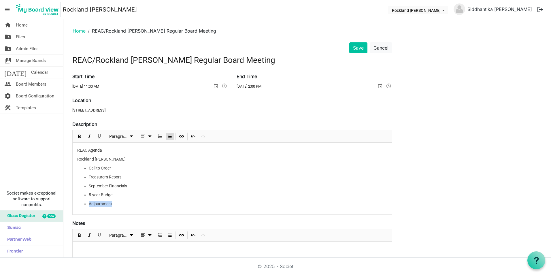
click at [169, 135] on span "Bulleted List" at bounding box center [169, 136] width 7 height 7
click at [152, 192] on li "5-year Budget" at bounding box center [238, 195] width 298 height 6
click at [88, 167] on ul "Call to Order Treasurer's Report September Financials 5-year Budget" at bounding box center [232, 181] width 310 height 33
click at [89, 175] on li "Treasurer's Report" at bounding box center [238, 177] width 298 height 6
click at [118, 158] on p "Rockland IDA Agenda" at bounding box center [232, 159] width 310 height 6
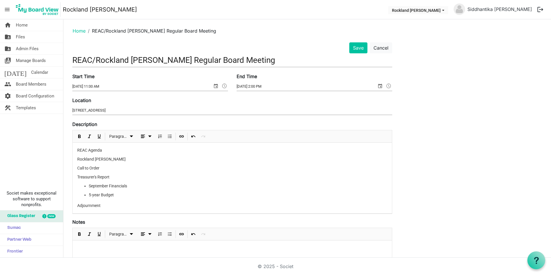
drag, startPoint x: 78, startPoint y: 166, endPoint x: 120, endPoint y: 175, distance: 43.3
click at [120, 175] on div "REAC Agenda Rockland IDA Agenda Call to Order Treasurer's Report September Fina…" at bounding box center [232, 178] width 319 height 71
click at [162, 136] on span "Numbered List" at bounding box center [159, 136] width 7 height 7
click at [157, 199] on li "5-year Budget" at bounding box center [238, 197] width 298 height 6
drag, startPoint x: 107, startPoint y: 208, endPoint x: 75, endPoint y: 212, distance: 32.8
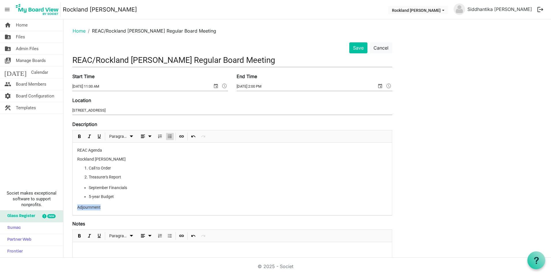
click at [75, 212] on div "REAC Agenda Rockland IDA Agenda Call to Order Treasurer's Report September Fina…" at bounding box center [232, 179] width 319 height 72
click at [160, 138] on span "Numbered List" at bounding box center [159, 136] width 7 height 7
click at [89, 206] on li "Adjournment" at bounding box center [238, 207] width 298 height 6
click at [89, 207] on li "Adjournment" at bounding box center [238, 207] width 298 height 6
click at [89, 205] on li "Adjournment" at bounding box center [238, 207] width 298 height 6
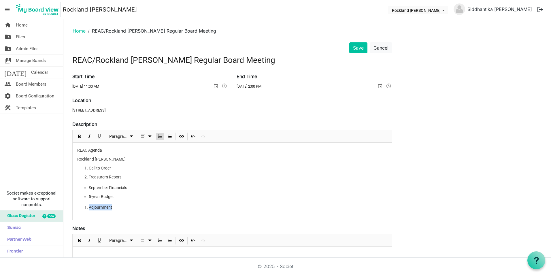
click at [89, 205] on li "Adjournment" at bounding box center [238, 207] width 298 height 6
drag, startPoint x: 117, startPoint y: 207, endPoint x: 81, endPoint y: 208, distance: 36.3
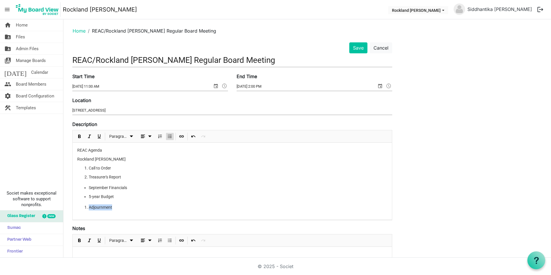
click at [81, 208] on ol "Adjournment" at bounding box center [232, 207] width 310 height 6
click at [157, 180] on li "Treasurer's Report" at bounding box center [238, 177] width 298 height 6
drag, startPoint x: 116, startPoint y: 196, endPoint x: 88, endPoint y: 190, distance: 28.5
click at [88, 190] on ul "September Financials 5-year Budget" at bounding box center [232, 192] width 310 height 15
click at [161, 138] on span "Numbered List" at bounding box center [159, 136] width 7 height 7
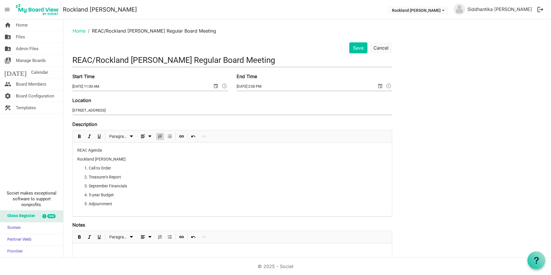
drag, startPoint x: 122, startPoint y: 176, endPoint x: 84, endPoint y: 170, distance: 38.6
click at [84, 170] on ol "Call to Order Treasurer's Report September Financials 5-year Budget Adjournment" at bounding box center [232, 186] width 310 height 42
click at [171, 137] on span "Bulleted List" at bounding box center [169, 136] width 7 height 7
click at [124, 194] on li "5-year Budget" at bounding box center [238, 195] width 298 height 6
drag, startPoint x: 90, startPoint y: 186, endPoint x: 114, endPoint y: 194, distance: 25.6
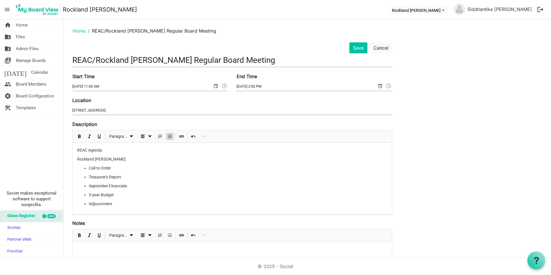
click at [114, 194] on ul "Call to Order Treasurer's Report September Financials 5-year Budget Adjournment" at bounding box center [232, 186] width 310 height 42
click at [162, 136] on span "Numbered List" at bounding box center [159, 136] width 7 height 7
click at [141, 197] on li "5-year Budget" at bounding box center [238, 195] width 298 height 6
drag, startPoint x: 112, startPoint y: 195, endPoint x: 90, endPoint y: 189, distance: 22.6
click at [90, 189] on ol "Call to Order Treasurer's Report September Financials 5-year Budget Adjournment" at bounding box center [232, 186] width 310 height 42
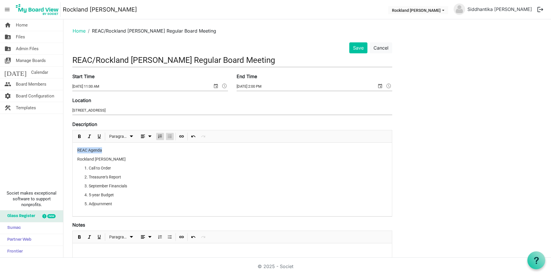
click at [168, 135] on span "Bulleted List" at bounding box center [169, 136] width 7 height 7
click at [121, 177] on span "Treasurer's Report" at bounding box center [105, 177] width 32 height 5
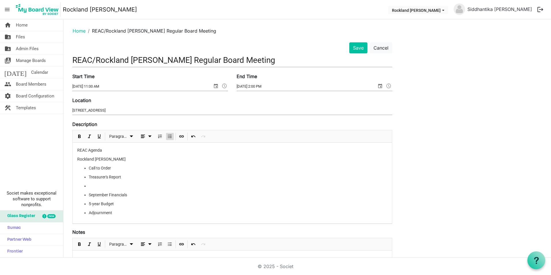
click at [113, 212] on li "Adjournment" at bounding box center [238, 213] width 298 height 6
click at [119, 203] on li "5-year Budget" at bounding box center [238, 204] width 298 height 6
click at [103, 186] on li at bounding box center [238, 186] width 298 height 6
click at [108, 205] on li at bounding box center [238, 204] width 298 height 6
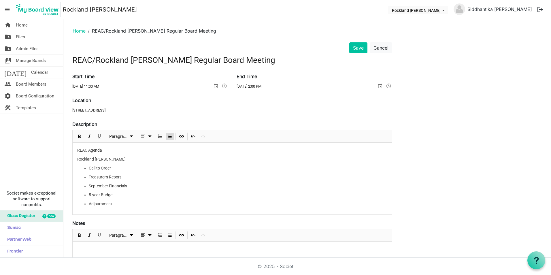
drag, startPoint x: 88, startPoint y: 178, endPoint x: 128, endPoint y: 177, distance: 40.1
click at [128, 177] on ul "Call to Order Treasurer's Report September Financials 5-year Budget Adjournment" at bounding box center [232, 186] width 310 height 42
click at [99, 136] on span "Underline" at bounding box center [99, 136] width 7 height 7
click at [80, 136] on span "Bold" at bounding box center [79, 136] width 7 height 7
click at [137, 175] on li "Treasurer's Report" at bounding box center [238, 177] width 298 height 6
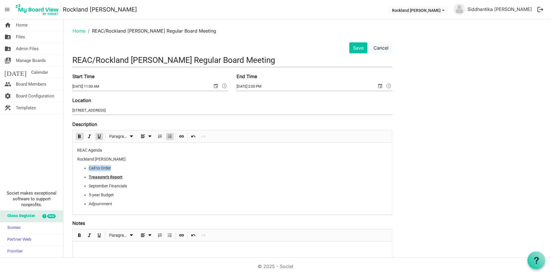
drag, startPoint x: 115, startPoint y: 168, endPoint x: 90, endPoint y: 170, distance: 25.7
click at [90, 170] on li "Call to Order" at bounding box center [238, 168] width 298 height 6
click at [78, 135] on span "Bold" at bounding box center [79, 136] width 7 height 7
click at [98, 134] on span "Underline" at bounding box center [99, 136] width 7 height 7
click at [146, 165] on li "Call to Order" at bounding box center [238, 168] width 298 height 6
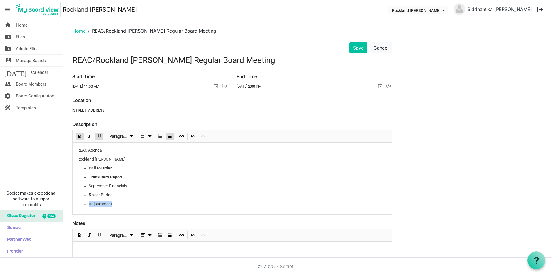
drag, startPoint x: 120, startPoint y: 205, endPoint x: 90, endPoint y: 206, distance: 30.2
click at [90, 206] on li "Adjournment" at bounding box center [238, 204] width 298 height 6
click at [78, 139] on span "Bold" at bounding box center [79, 136] width 7 height 7
click at [99, 137] on span "Underline" at bounding box center [99, 136] width 7 height 7
click at [143, 216] on form "Save Cancel REAC/Rockland IDA Regular Board Meeting Start Time 10/23/2025 11:00…" at bounding box center [232, 225] width 320 height 366
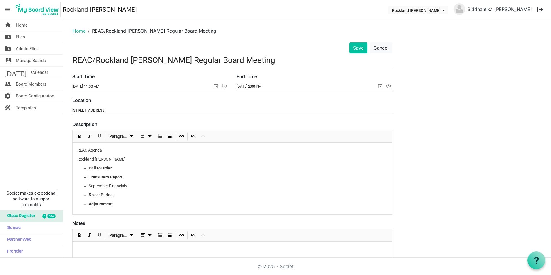
click at [116, 195] on li "5-year Budget" at bounding box center [238, 195] width 298 height 6
click at [89, 187] on li "September Financials" at bounding box center [238, 186] width 298 height 6
click at [89, 196] on li "5-year Budget" at bounding box center [238, 195] width 298 height 6
drag, startPoint x: 97, startPoint y: 185, endPoint x: 84, endPoint y: 185, distance: 13.5
click at [84, 185] on ul "Call to Order Treasurer's Report September Financials 5-year Budget Adjournment" at bounding box center [232, 186] width 310 height 42
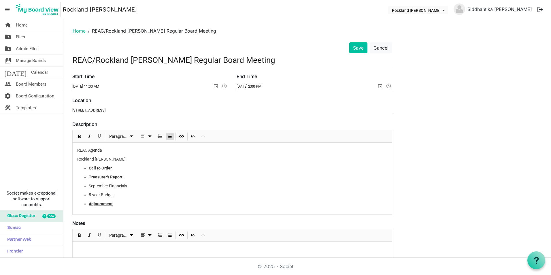
drag, startPoint x: 81, startPoint y: 186, endPoint x: 86, endPoint y: 187, distance: 4.9
click at [86, 187] on ul "Call to Order Treasurer's Report September Financials 5-year Budget Adjournment" at bounding box center [232, 186] width 310 height 42
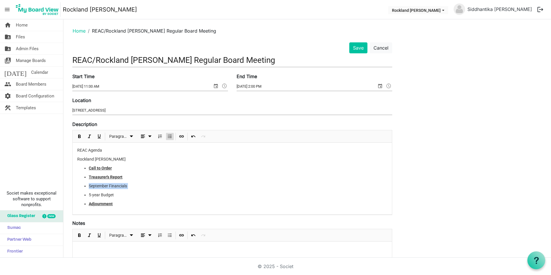
click at [86, 187] on ul "Call to Order Treasurer's Report September Financials 5-year Budget Adjournment" at bounding box center [232, 186] width 310 height 42
click at [89, 185] on li "September Financials" at bounding box center [238, 186] width 298 height 6
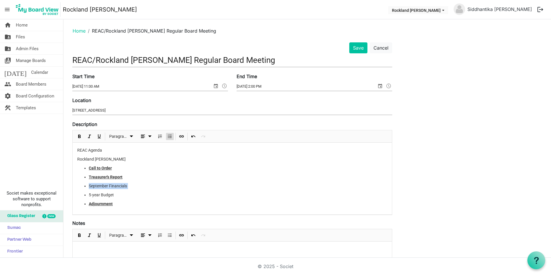
click at [89, 185] on li "September Financials" at bounding box center [238, 186] width 298 height 6
click at [132, 179] on li "Treasurer's Report" at bounding box center [238, 177] width 298 height 6
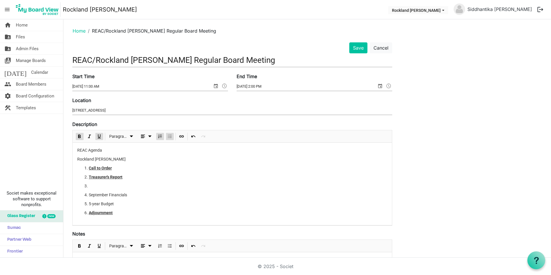
click at [166, 136] on button "Bulleted List" at bounding box center [170, 136] width 8 height 7
click at [156, 186] on li "﻿﻿" at bounding box center [238, 186] width 298 height 6
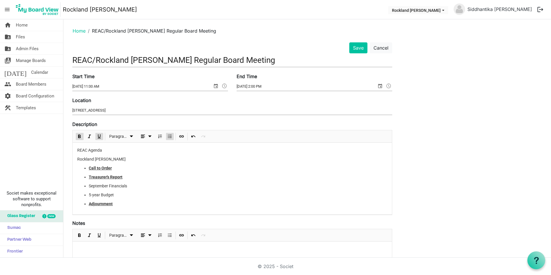
drag, startPoint x: 83, startPoint y: 185, endPoint x: 125, endPoint y: 192, distance: 42.3
click at [125, 192] on ul "Call to Order Treasurer's Report September Financials 5-year Budget Adjournment" at bounding box center [232, 186] width 310 height 42
drag, startPoint x: 106, startPoint y: 189, endPoint x: 161, endPoint y: 199, distance: 56.3
click at [161, 199] on ul "Call to Order Treasurer's Report September Financials 5-year Budget Adjournment" at bounding box center [232, 186] width 310 height 42
drag, startPoint x: 115, startPoint y: 195, endPoint x: 89, endPoint y: 186, distance: 27.3
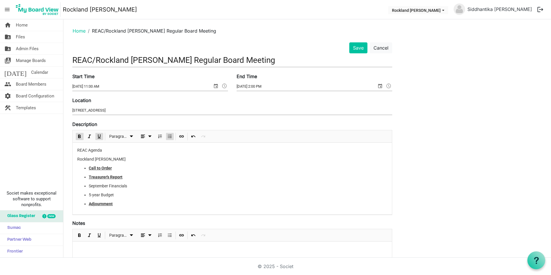
click at [89, 186] on ul "Call to Order Treasurer's Report September Financials 5-year Budget Adjournment" at bounding box center [232, 186] width 310 height 42
click at [158, 133] on span "Numbered List" at bounding box center [159, 136] width 7 height 7
click at [158, 135] on span "Numbered List" at bounding box center [159, 136] width 7 height 7
click at [147, 197] on p "5-year Budget" at bounding box center [232, 197] width 310 height 6
drag, startPoint x: 114, startPoint y: 208, endPoint x: 85, endPoint y: 209, distance: 29.1
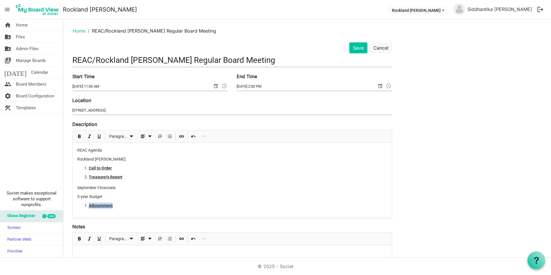
click at [85, 209] on div "REAC Agenda Rockland IDA Agenda Call to Order Treasurer's Report September Fina…" at bounding box center [232, 180] width 319 height 75
click at [169, 136] on span "Bulleted List" at bounding box center [169, 136] width 7 height 7
drag, startPoint x: 119, startPoint y: 178, endPoint x: 90, endPoint y: 169, distance: 30.8
click at [90, 169] on ol "Call to Order Treasurer's Report" at bounding box center [232, 172] width 310 height 15
click at [171, 138] on span "Bulleted List" at bounding box center [169, 136] width 7 height 7
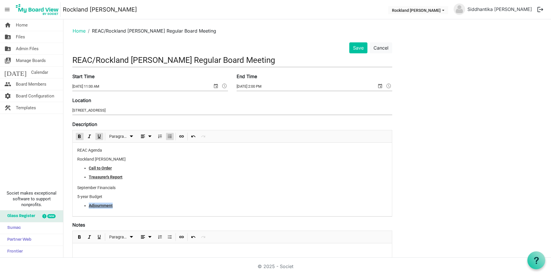
click at [151, 178] on li "Treasurer's Report" at bounding box center [238, 177] width 298 height 6
click at [79, 188] on span "September Financials" at bounding box center [96, 187] width 38 height 5
click at [78, 196] on p "5-year Budget" at bounding box center [232, 197] width 310 height 6
click at [95, 188] on span "September Financials" at bounding box center [96, 187] width 38 height 5
click at [96, 196] on p "5-year Budget" at bounding box center [232, 197] width 310 height 6
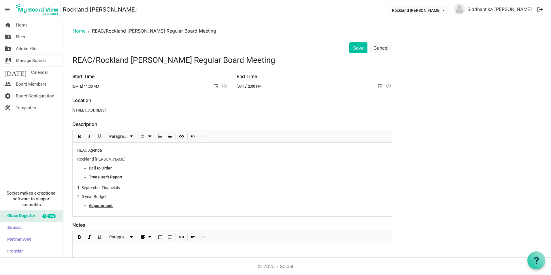
click at [149, 196] on p "2. 5-year Budget" at bounding box center [232, 197] width 310 height 6
click at [99, 197] on p "2. 5-year Budget" at bounding box center [232, 197] width 310 height 6
click at [100, 186] on span "1. September Financials" at bounding box center [98, 187] width 43 height 5
click at [173, 136] on button "Bulleted List" at bounding box center [170, 136] width 8 height 7
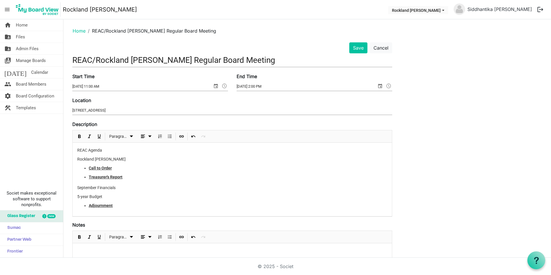
click at [193, 225] on div "Notes Paragraph" at bounding box center [232, 246] width 320 height 51
click at [361, 49] on button "Save" at bounding box center [358, 47] width 18 height 11
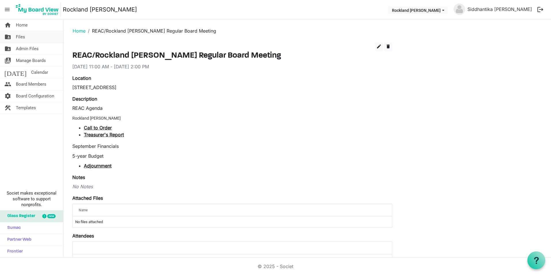
click at [13, 33] on link "folder_shared Files" at bounding box center [31, 37] width 63 height 12
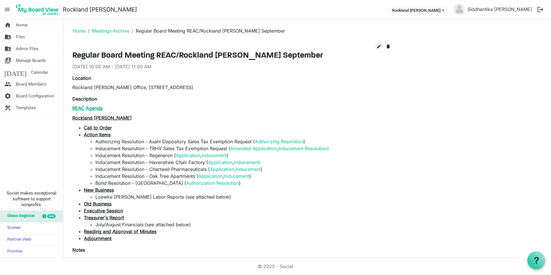
click at [95, 107] on link "REAC Agenda" at bounding box center [87, 108] width 30 height 6
drag, startPoint x: 108, startPoint y: 238, endPoint x: 80, endPoint y: 239, distance: 27.4
click at [84, 239] on li "Adjournment﻿" at bounding box center [238, 238] width 308 height 7
drag, startPoint x: 80, startPoint y: 239, endPoint x: 115, endPoint y: 240, distance: 34.6
click at [115, 240] on li "Adjournment﻿" at bounding box center [238, 238] width 308 height 7
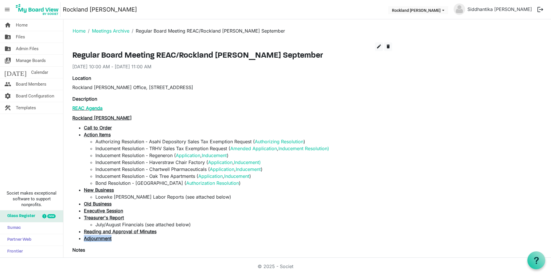
drag, startPoint x: 114, startPoint y: 238, endPoint x: 85, endPoint y: 239, distance: 29.7
click at [85, 239] on li "Adjournment﻿" at bounding box center [238, 238] width 308 height 7
copy span "Adjournment﻿"
click at [137, 217] on li "Treasurer's Report July/August Financials (see attached below)" at bounding box center [238, 221] width 308 height 14
click at [193, 223] on li "July/August Financials (see attached below)" at bounding box center [243, 224] width 297 height 7
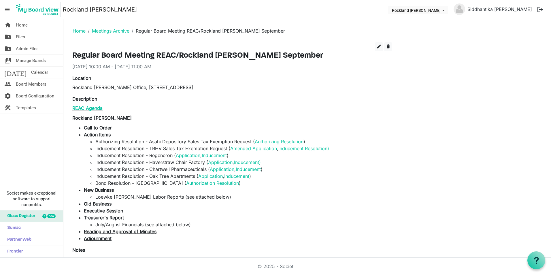
click at [190, 224] on li "July/August Financials (see attached below)" at bounding box center [243, 224] width 297 height 7
drag, startPoint x: 191, startPoint y: 224, endPoint x: 90, endPoint y: 224, distance: 100.3
click at [95, 224] on li "July/August Financials (see attached below)" at bounding box center [243, 224] width 297 height 7
copy li "July/August Financials (see attached below)"
click at [381, 47] on span "edit" at bounding box center [378, 46] width 5 height 5
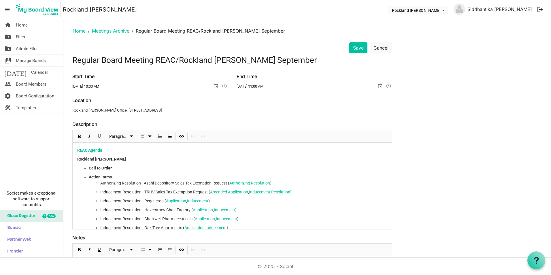
click at [117, 177] on li "Action Items ﻿Authorizing Resolution - Asahi Depository Sales Tax Exemption Req…" at bounding box center [238, 207] width 298 height 66
click at [118, 166] on li "Call to Order" at bounding box center [238, 168] width 298 height 6
click at [118, 179] on li "Action Items ﻿Authorizing Resolution - Asahi Depository Sales Tax Exemption Req…" at bounding box center [238, 207] width 298 height 66
click at [120, 175] on li "Action Items ﻿Authorizing Resolution - Asahi Depository Sales Tax Exemption Req…" at bounding box center [238, 207] width 298 height 66
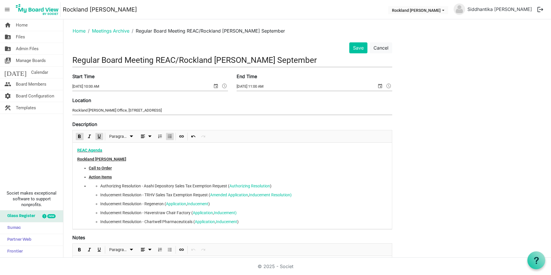
click at [88, 187] on ul "Call to Order Action Items ﻿Authorizing Resolution - Asahi Depository Sales Tax…" at bounding box center [232, 236] width 310 height 143
click at [381, 49] on button "Cancel" at bounding box center [381, 47] width 22 height 11
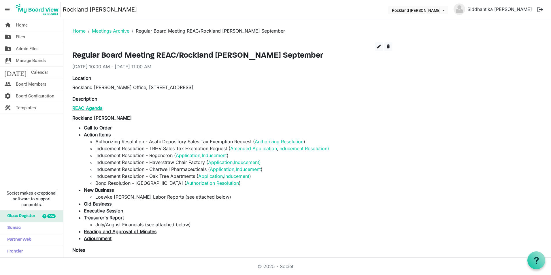
click at [95, 224] on li "July/August Financials (see attached below)" at bounding box center [243, 224] width 297 height 7
click at [94, 107] on link "REAC Agenda" at bounding box center [87, 108] width 30 height 6
click at [31, 26] on link "home Home" at bounding box center [31, 25] width 63 height 12
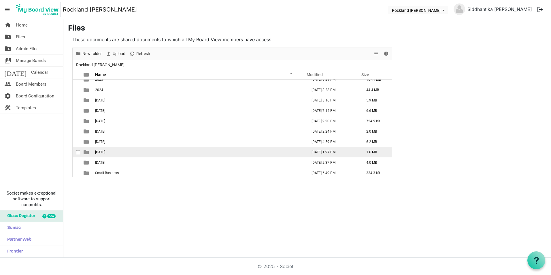
scroll to position [6, 0]
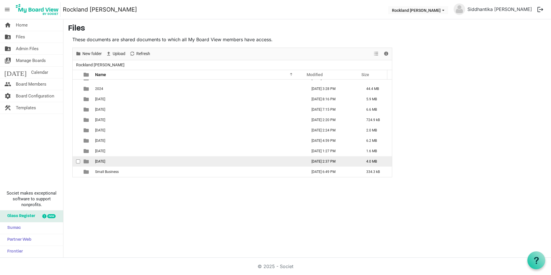
click at [130, 162] on td "[DATE]" at bounding box center [199, 161] width 212 height 10
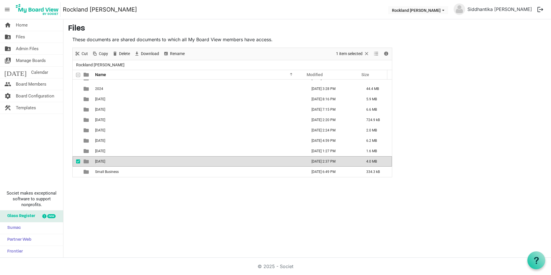
click at [130, 162] on td "[DATE]" at bounding box center [199, 161] width 212 height 10
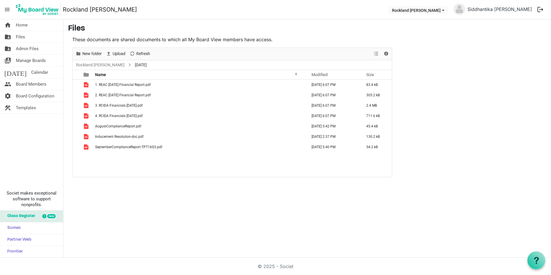
scroll to position [0, 0]
click at [16, 37] on span "Files" at bounding box center [20, 37] width 9 height 12
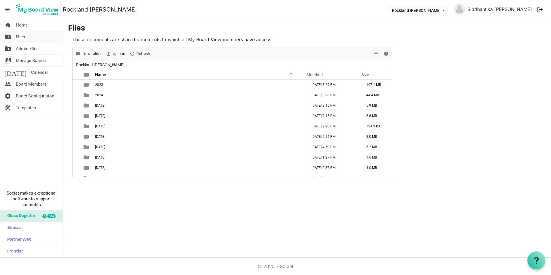
click at [13, 37] on link "folder_shared Files" at bounding box center [31, 37] width 63 height 12
click at [25, 24] on span "Home" at bounding box center [22, 25] width 12 height 12
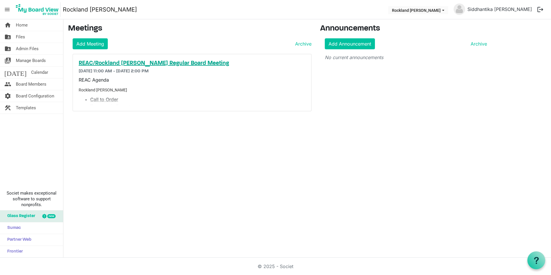
click at [122, 63] on h5 "REAC/Rockland [PERSON_NAME] Regular Board Meeting" at bounding box center [192, 63] width 227 height 7
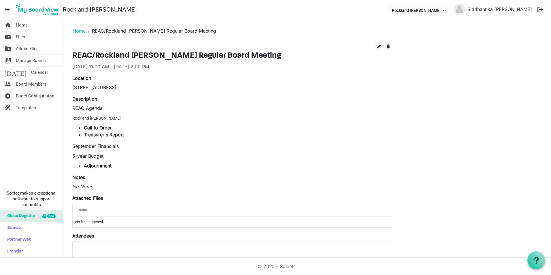
click at [76, 118] on span "Rockland [PERSON_NAME]" at bounding box center [96, 118] width 48 height 5
click at [114, 118] on p "Rockland [PERSON_NAME]" at bounding box center [232, 117] width 320 height 7
click at [107, 113] on div "REAC Agenda Rockland [PERSON_NAME] Agenda Call to Order Treasurer's Report Sept…" at bounding box center [232, 137] width 320 height 65
click at [101, 107] on p "REAC Agenda" at bounding box center [232, 108] width 320 height 7
drag, startPoint x: 101, startPoint y: 110, endPoint x: 72, endPoint y: 110, distance: 28.8
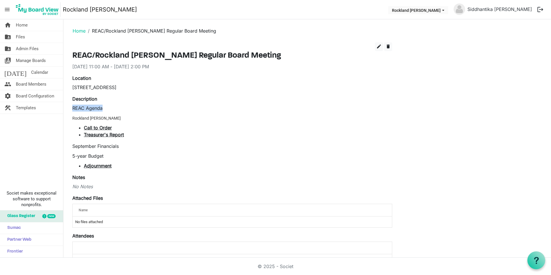
click at [72, 110] on div "edit delete REAC/Rockland [PERSON_NAME] Regular Board Meeting [DATE] 11:00 AM -…" at bounding box center [232, 162] width 328 height 241
click at [377, 48] on span "edit" at bounding box center [378, 46] width 5 height 5
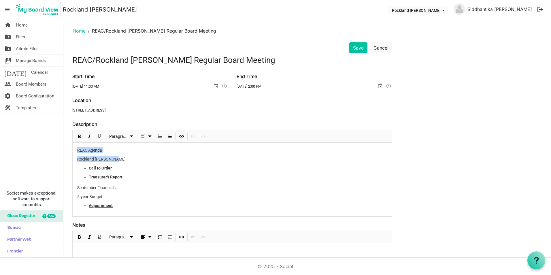
drag, startPoint x: 118, startPoint y: 160, endPoint x: 77, endPoint y: 151, distance: 41.6
click at [77, 151] on div "REAC Agenda Rockland [PERSON_NAME] Agenda Call to Order Treasurer's Report Sept…" at bounding box center [232, 179] width 319 height 73
drag, startPoint x: 82, startPoint y: 150, endPoint x: 259, endPoint y: 152, distance: 176.9
click at [264, 152] on p "REAC Agenda" at bounding box center [232, 150] width 310 height 6
click at [81, 147] on p "REAC Agenda" at bounding box center [232, 150] width 310 height 6
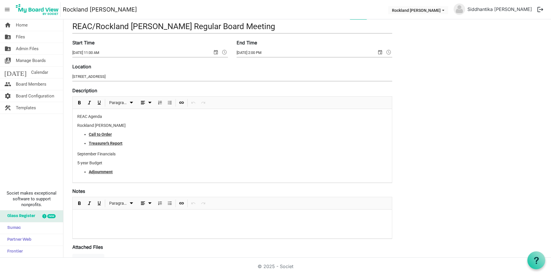
scroll to position [29, 0]
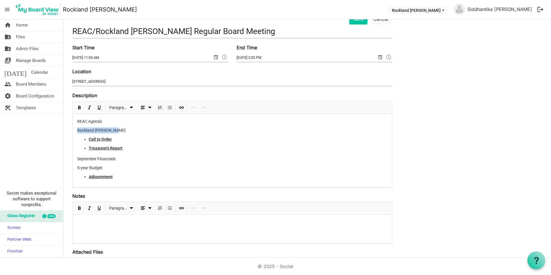
drag, startPoint x: 116, startPoint y: 132, endPoint x: 74, endPoint y: 133, distance: 42.1
click at [74, 133] on div "REAC Agenda Rockland IDA Agenda Call to Order Treasurer's Report September Fina…" at bounding box center [232, 150] width 319 height 73
click at [178, 106] on span "Insert Link" at bounding box center [181, 107] width 7 height 7
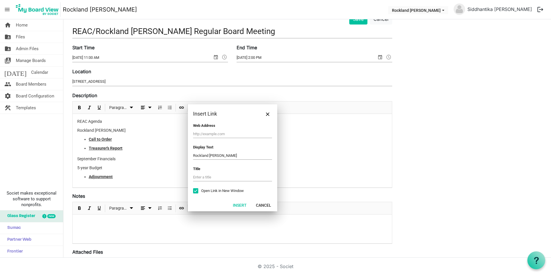
click at [274, 114] on div "Insert Link" at bounding box center [232, 113] width 89 height 19
click at [264, 113] on button "Close" at bounding box center [267, 113] width 9 height 9
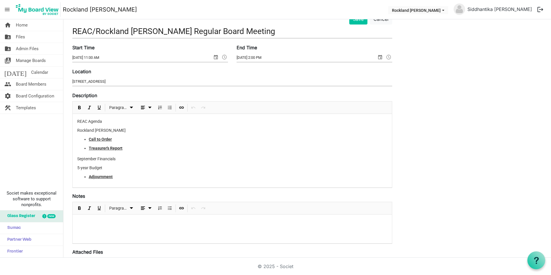
click at [184, 137] on div "REAC Agenda Rockland IDA Agenda Call to Order Treasurer's Report September Fina…" at bounding box center [232, 150] width 319 height 73
click at [121, 177] on li "Adjournment" at bounding box center [238, 177] width 298 height 6
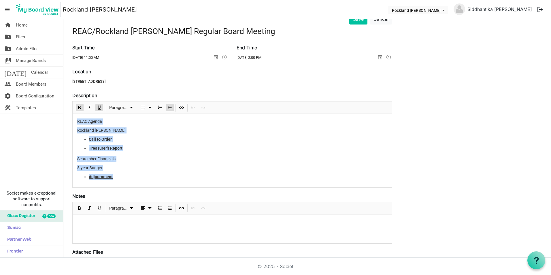
drag, startPoint x: 77, startPoint y: 120, endPoint x: 137, endPoint y: 197, distance: 97.3
click at [137, 197] on form "Save Cancel REAC/Rockland IDA Regular Board Meeting Start Time 10/23/2025 11:00…" at bounding box center [232, 198] width 320 height 368
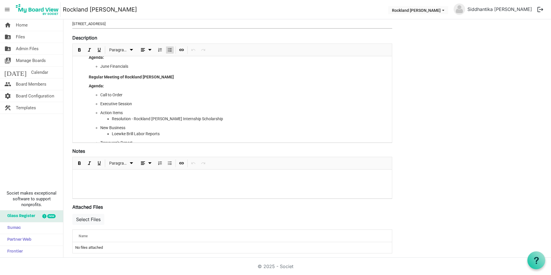
scroll to position [0, 0]
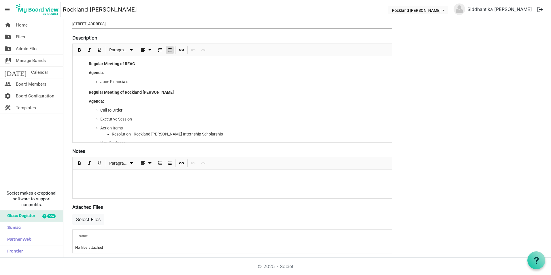
click at [109, 81] on li "June Financials﻿﻿" at bounding box center [243, 82] width 287 height 6
drag, startPoint x: 109, startPoint y: 81, endPoint x: 101, endPoint y: 82, distance: 8.1
click at [101, 82] on li "June Financials﻿﻿" at bounding box center [243, 82] width 287 height 6
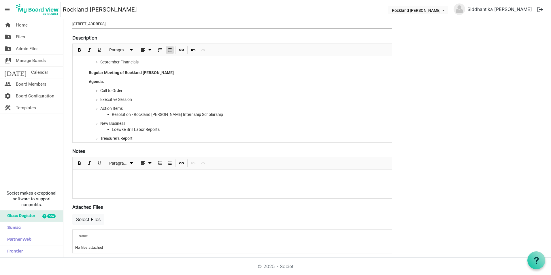
scroll to position [29, 0]
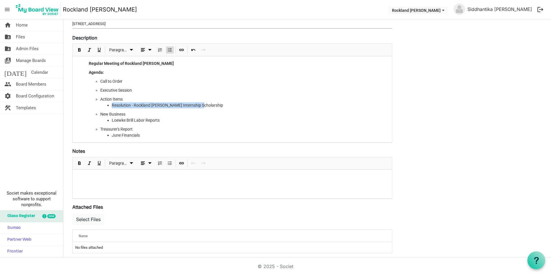
drag, startPoint x: 203, startPoint y: 105, endPoint x: 107, endPoint y: 105, distance: 96.5
click at [107, 105] on ul "Resolution - Rockland [PERSON_NAME] Internship Scholarship" at bounding box center [243, 105] width 287 height 6
click at [174, 116] on li "New Business Loewke Brill Labor Reports﻿﻿" at bounding box center [243, 117] width 287 height 12
drag, startPoint x: 134, startPoint y: 120, endPoint x: 112, endPoint y: 120, distance: 21.9
click at [112, 120] on li "Loewke Brill Labor Reports﻿﻿" at bounding box center [249, 120] width 275 height 6
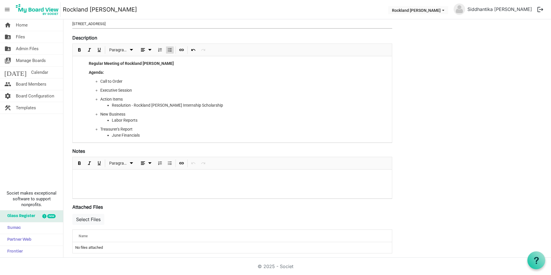
click at [123, 120] on li "Labor Reports﻿﻿" at bounding box center [249, 120] width 275 height 6
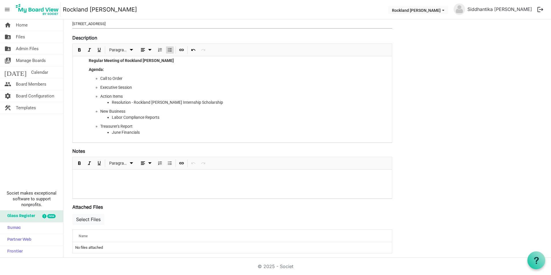
scroll to position [32, 0]
drag, startPoint x: 120, startPoint y: 132, endPoint x: 112, endPoint y: 131, distance: 8.4
click at [112, 131] on li "June Financials﻿﻿" at bounding box center [249, 132] width 275 height 6
click at [166, 131] on li "September Financials﻿﻿" at bounding box center [249, 132] width 275 height 6
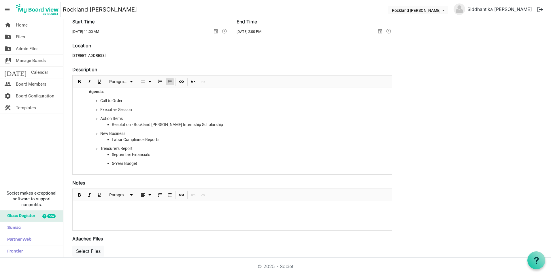
scroll to position [84, 0]
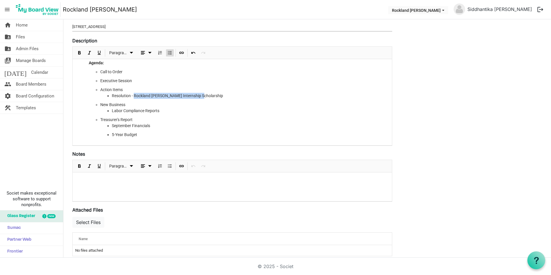
drag, startPoint x: 205, startPoint y: 95, endPoint x: 135, endPoint y: 94, distance: 70.9
click at [135, 94] on li "Resolution - Rockland IDA Internship Scholarship" at bounding box center [249, 96] width 275 height 6
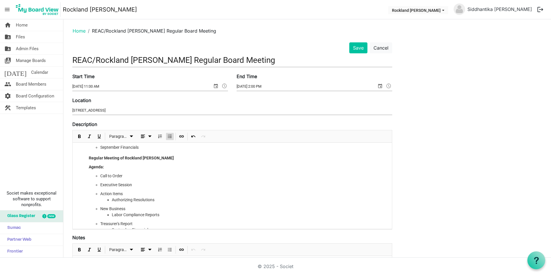
scroll to position [0, 0]
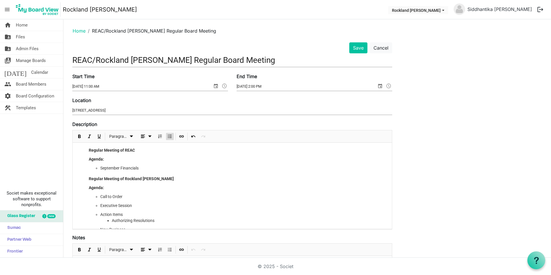
click at [141, 167] on li "September Financials﻿﻿" at bounding box center [243, 168] width 287 height 6
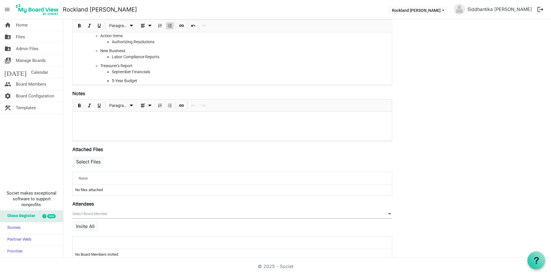
scroll to position [50, 0]
click at [139, 75] on li "5-Year Budget" at bounding box center [249, 74] width 275 height 6
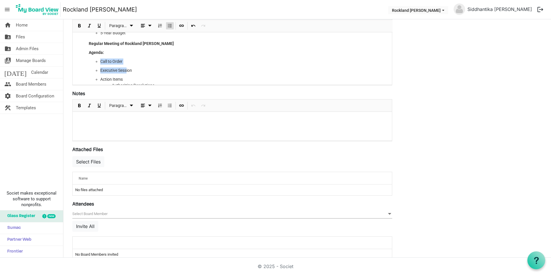
drag, startPoint x: 90, startPoint y: 61, endPoint x: 80, endPoint y: 61, distance: 10.1
click at [80, 61] on ul "Regular Meeting of REAC Agenda: September Financials﻿﻿ 5-Year Budget Regular Me…" at bounding box center [232, 65] width 310 height 124
click at [139, 60] on li "Call to Order" at bounding box center [243, 61] width 287 height 6
drag, startPoint x: 133, startPoint y: 61, endPoint x: 87, endPoint y: 61, distance: 45.5
click at [87, 61] on ul "Regular Meeting of REAC Agenda: September Financials﻿﻿ 5-Year Budget Regular Me…" at bounding box center [232, 65] width 310 height 124
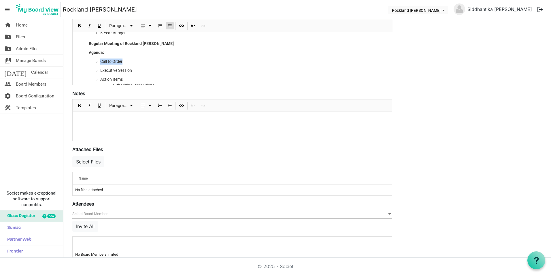
copy li "Call to Order"
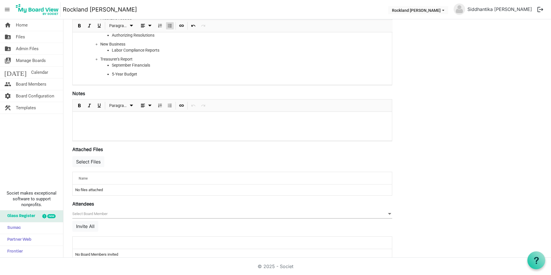
click at [139, 75] on li "5-Year Budget" at bounding box center [249, 74] width 275 height 6
drag, startPoint x: 143, startPoint y: 82, endPoint x: 90, endPoint y: 82, distance: 53.3
click at [90, 82] on div "Regular Meeting of REAC Agenda: September Financials﻿﻿ 5-Year Budget Regular Me…" at bounding box center [232, 10] width 319 height 145
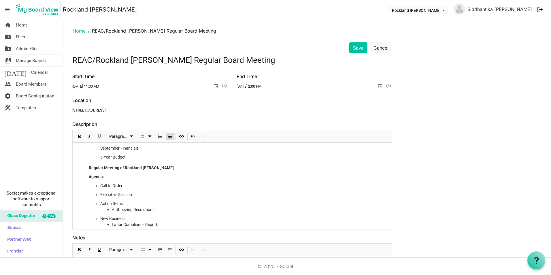
scroll to position [0, 0]
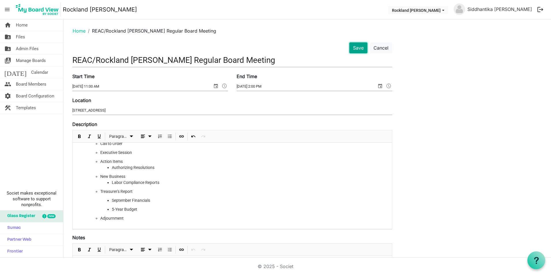
click at [356, 48] on button "Save" at bounding box center [358, 47] width 18 height 11
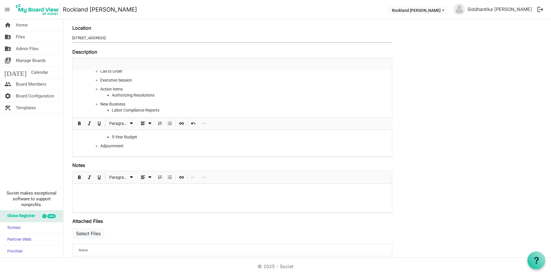
scroll to position [170, 0]
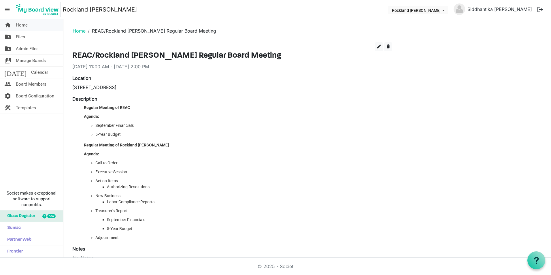
click at [25, 29] on span "Home" at bounding box center [22, 25] width 12 height 12
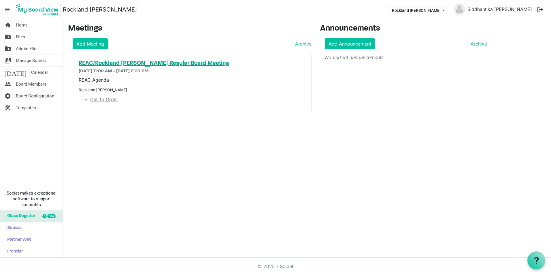
click at [151, 64] on h5 "REAC/Rockland [PERSON_NAME] Regular Board Meeting" at bounding box center [192, 63] width 227 height 7
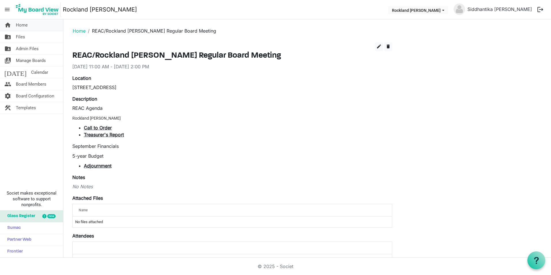
click at [12, 21] on link "home Home" at bounding box center [31, 25] width 63 height 12
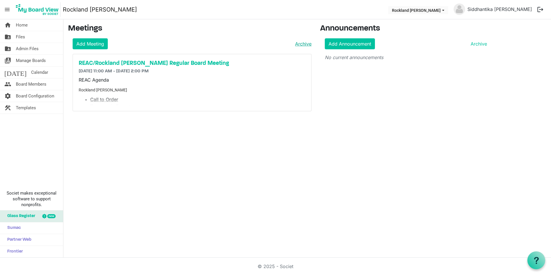
click at [299, 41] on link "Archive" at bounding box center [302, 43] width 19 height 7
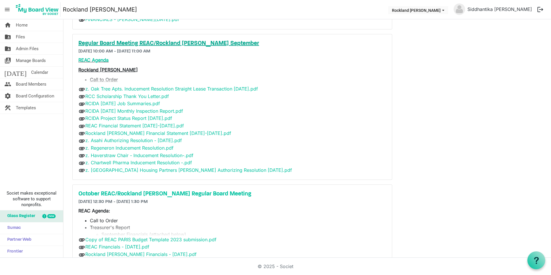
scroll to position [144, 0]
click at [194, 42] on h5 "Regular Board Meeting REAC/Rockland [PERSON_NAME] September" at bounding box center [232, 43] width 308 height 7
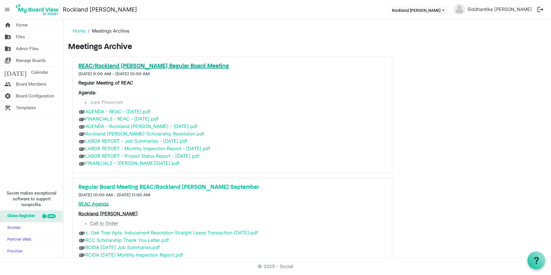
click at [112, 68] on h5 "REAC/Rockland [PERSON_NAME] Regular Board Meeting" at bounding box center [232, 66] width 308 height 7
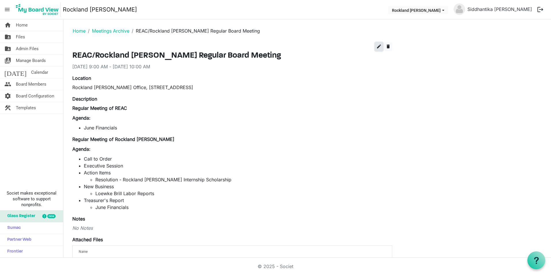
click at [377, 46] on span "edit" at bounding box center [378, 46] width 5 height 5
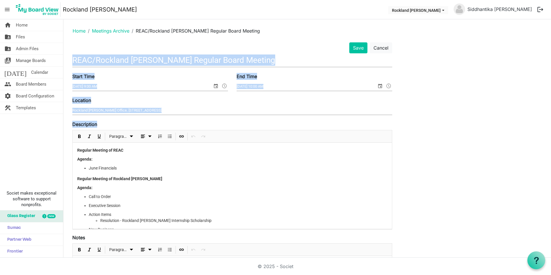
drag, startPoint x: 131, startPoint y: 209, endPoint x: 81, endPoint y: 184, distance: 55.7
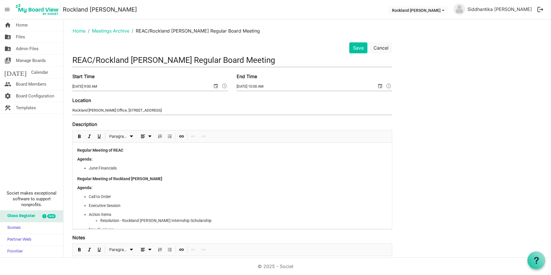
click at [193, 176] on p "Regular Meeting of Rockland [PERSON_NAME]" at bounding box center [232, 179] width 310 height 6
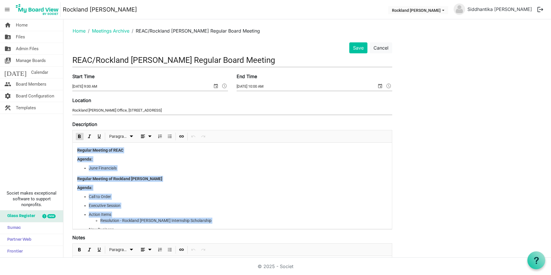
scroll to position [32, 0]
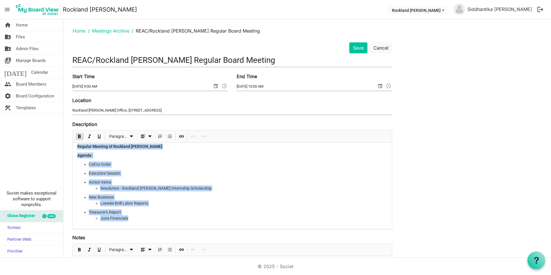
drag, startPoint x: 78, startPoint y: 150, endPoint x: 141, endPoint y: 233, distance: 104.1
click at [141, 233] on form "Save Cancel REAC/Rockland IDA Regular Board Meeting Start Time 7/27/2023 9:00 A…" at bounding box center [232, 269] width 320 height 455
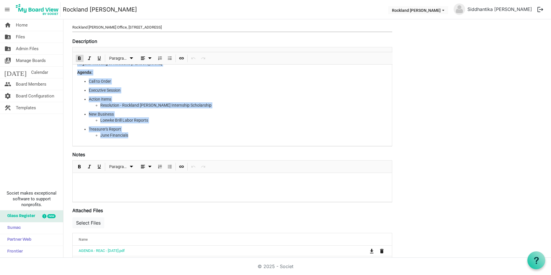
scroll to position [115, 0]
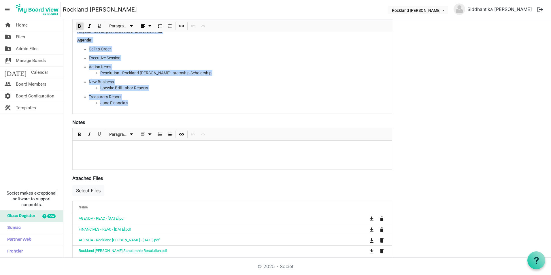
copy div "Regular Meeting of REAC Agenda: June Financials﻿﻿ Regular Meeting of Rockland I…"
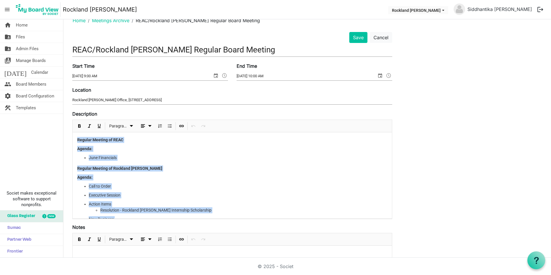
scroll to position [0, 0]
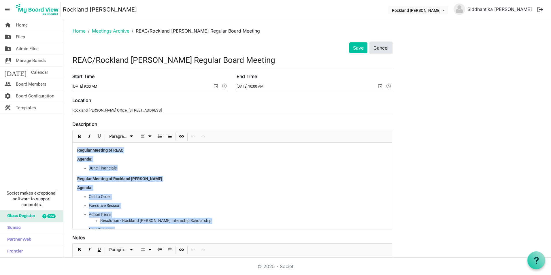
click at [381, 46] on button "Cancel" at bounding box center [381, 47] width 22 height 11
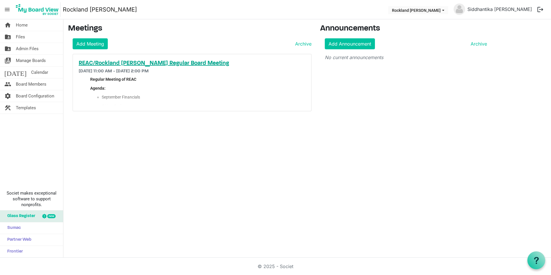
click at [113, 64] on h5 "REAC/Rockland [PERSON_NAME] Regular Board Meeting" at bounding box center [192, 63] width 227 height 7
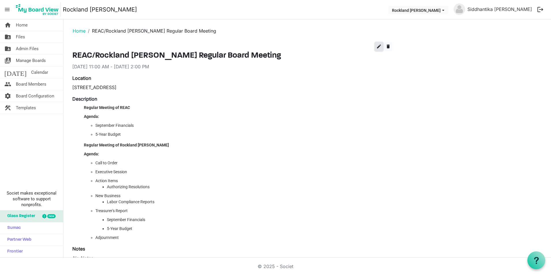
click at [376, 46] on span "edit" at bounding box center [378, 46] width 5 height 5
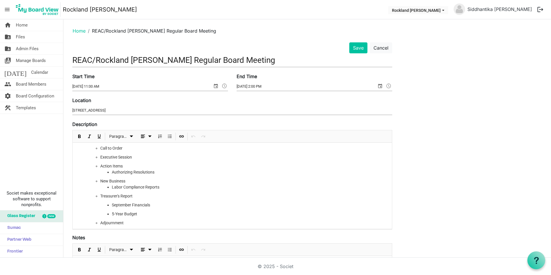
scroll to position [58, 0]
click at [165, 171] on li "Authorizing Resolutions" at bounding box center [249, 172] width 275 height 6
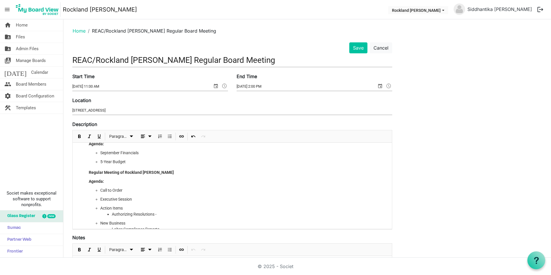
scroll to position [29, 0]
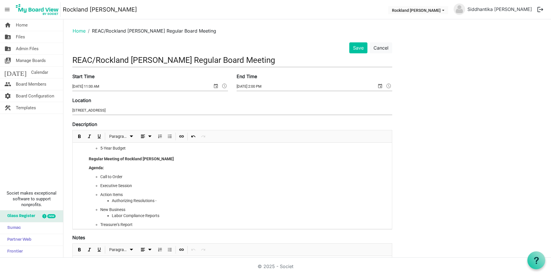
click at [159, 201] on li "Authorizing Resolutions -" at bounding box center [249, 201] width 275 height 6
click at [155, 198] on li "Authorizing Resolutions - [PERSON_NAME] Group" at bounding box center [249, 201] width 275 height 6
drag, startPoint x: 189, startPoint y: 202, endPoint x: 113, endPoint y: 202, distance: 76.6
click at [113, 202] on li "Authorizing Resolution - [PERSON_NAME] Group" at bounding box center [249, 201] width 275 height 6
copy li "Authorizing Resolution - [PERSON_NAME] Group"
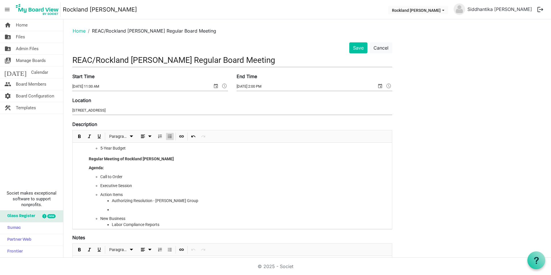
click at [111, 211] on ul "Authorizing Resolution - [PERSON_NAME] Group" at bounding box center [243, 205] width 287 height 15
drag, startPoint x: 192, startPoint y: 209, endPoint x: 155, endPoint y: 207, distance: 36.9
click at [155, 207] on li "Authorizing Resolution - [PERSON_NAME] Group" at bounding box center [249, 210] width 275 height 6
drag, startPoint x: 188, startPoint y: 218, endPoint x: 156, endPoint y: 218, distance: 31.4
click at [156, 218] on li "Authorizing Resolution - [PERSON_NAME] Group" at bounding box center [249, 218] width 275 height 6
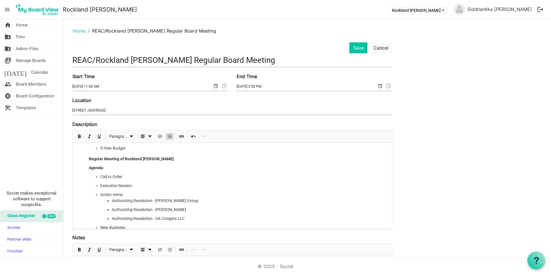
drag, startPoint x: 166, startPoint y: 209, endPoint x: 168, endPoint y: 208, distance: 3.0
click at [166, 209] on li "Authorizing Resolution - [PERSON_NAME]" at bounding box center [249, 210] width 275 height 6
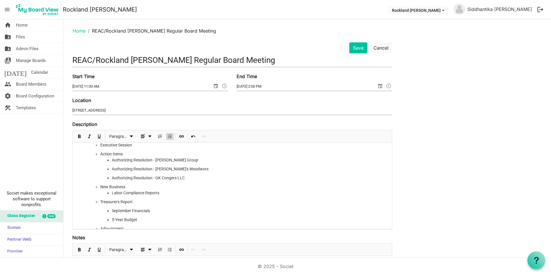
scroll to position [80, 0]
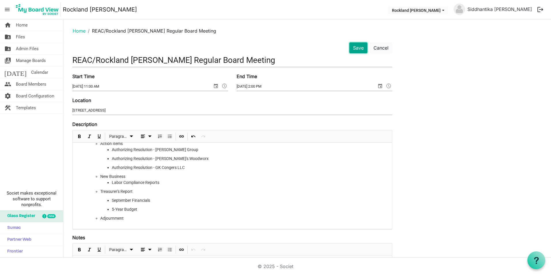
click at [362, 48] on button "Save" at bounding box center [358, 47] width 18 height 11
